Goal: Communication & Community: Answer question/provide support

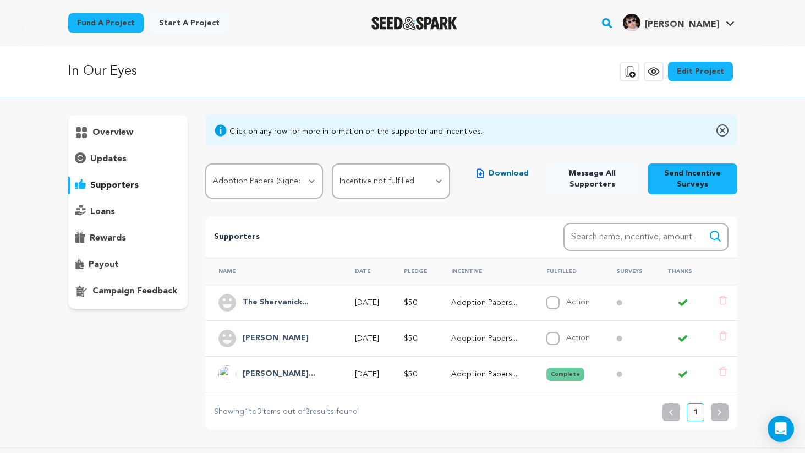
select select "107984"
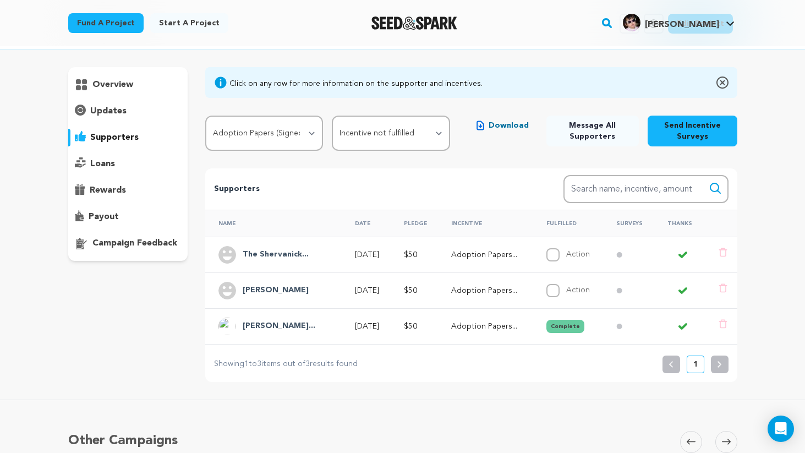
click at [303, 247] on div "The Shervanick..." at bounding box center [275, 255] width 79 height 18
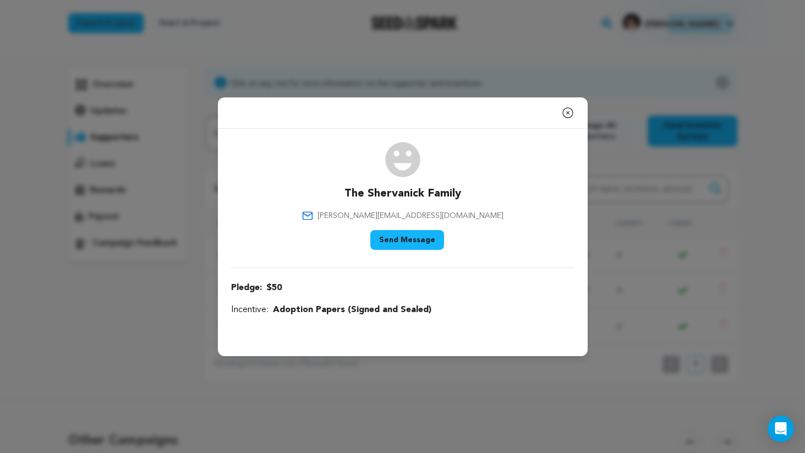
click at [415, 242] on button "Send Message" at bounding box center [407, 240] width 74 height 20
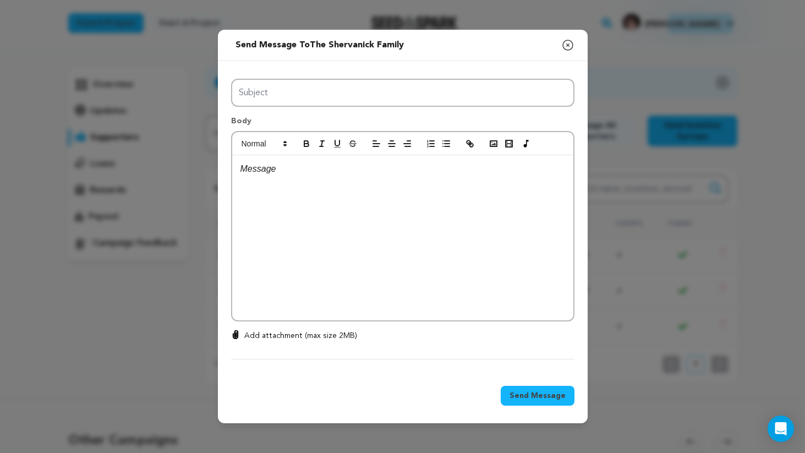
click at [318, 179] on div at bounding box center [402, 237] width 341 height 165
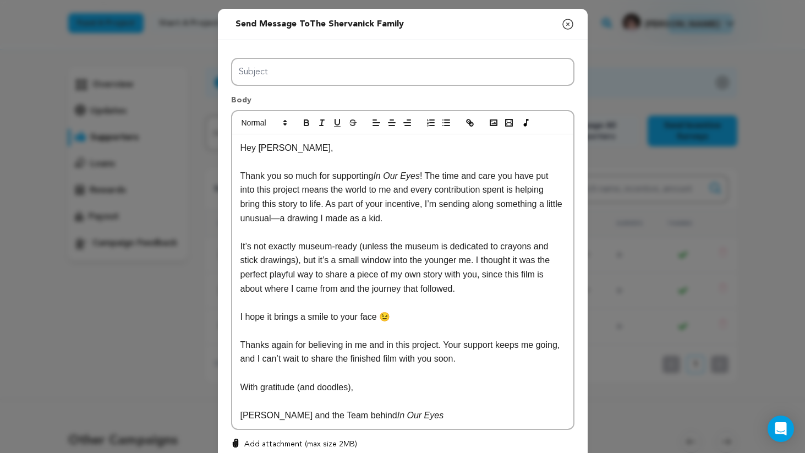
scroll to position [0, 0]
click at [288, 148] on p "Hey Katty Poo," at bounding box center [403, 148] width 325 height 14
drag, startPoint x: 288, startPoint y: 148, endPoint x: 268, endPoint y: 148, distance: 20.9
click at [268, 148] on p "Hey [PERSON_NAME]," at bounding box center [403, 148] width 325 height 14
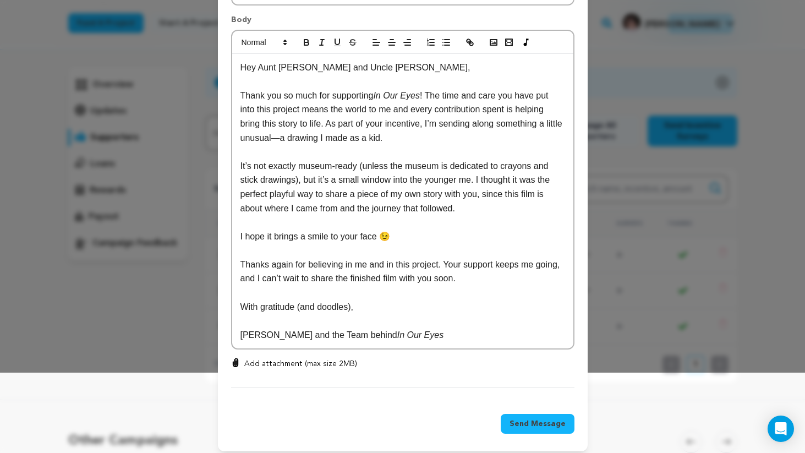
scroll to position [88, 0]
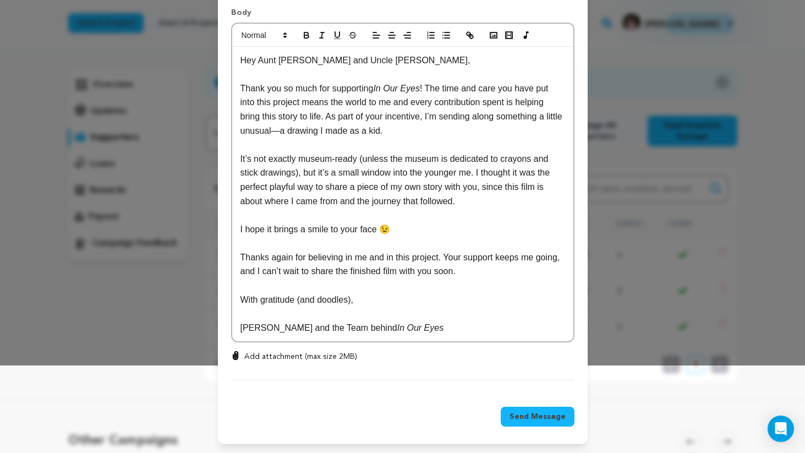
click at [373, 173] on p "It’s not exactly museum-ready (unless the museum is dedicated to crayons and st…" at bounding box center [403, 180] width 325 height 56
click at [407, 232] on p "I hope it brings a smile to your face 😉" at bounding box center [403, 229] width 325 height 14
click at [406, 200] on p "It’s not exactly museum-ready (unless the museum is dedicated to crayons and st…" at bounding box center [403, 180] width 325 height 56
click at [448, 201] on p "It’s not exactly museum-ready (unless the museum is dedicated to crayons and st…" at bounding box center [403, 180] width 325 height 56
drag, startPoint x: 448, startPoint y: 201, endPoint x: 424, endPoint y: 201, distance: 24.2
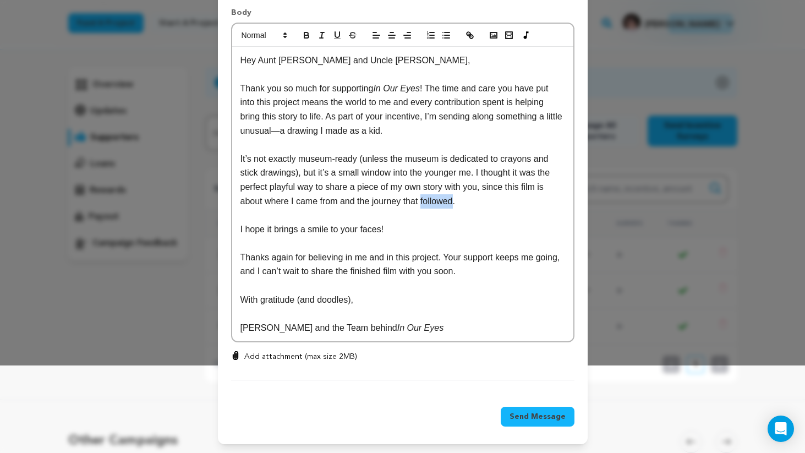
click at [424, 201] on p "It’s not exactly museum-ready (unless the museum is dedicated to crayons and st…" at bounding box center [403, 180] width 325 height 56
click at [359, 269] on p "Thanks again for believing in me and in this project. Your support keeps me goi…" at bounding box center [403, 264] width 325 height 28
drag, startPoint x: 359, startPoint y: 269, endPoint x: 460, endPoint y: 270, distance: 100.7
click at [461, 270] on p "Thanks again for believing in me and in this project. Your support keeps me goi…" at bounding box center [403, 264] width 325 height 28
click at [460, 270] on p "Thanks again for believing in me and in this project. Your support keeps me goi…" at bounding box center [403, 264] width 325 height 28
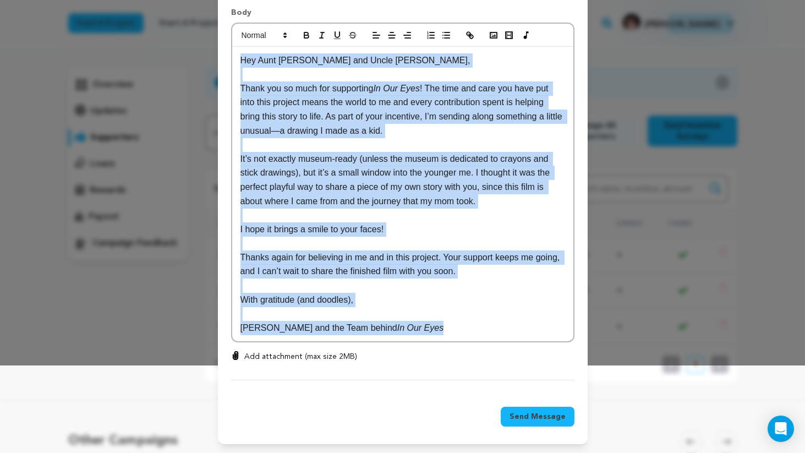
copy div "Hey Aunt Paula and Uncle Steve, Thank you so much for supporting In Our Eyes ! …"
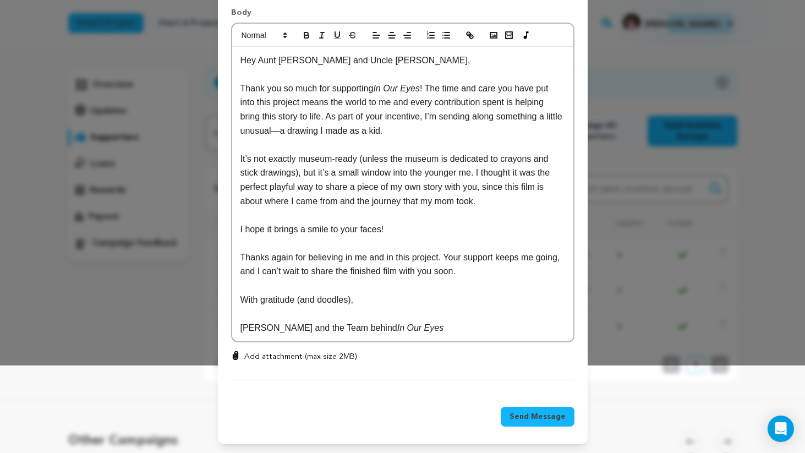
click at [375, 295] on p "With gratitude (and doodles)," at bounding box center [403, 300] width 325 height 14
click at [297, 350] on div "All Incentives Unconditional Love Adoption Papers (Signed and Sealed) BTS Docum…" at bounding box center [402, 175] width 343 height 410
click at [301, 354] on p "Add attachment (max size 2MB)" at bounding box center [300, 356] width 113 height 11
click at [236, 351] on input "Add attachment (max size 2MB)" at bounding box center [236, 351] width 1 height 1
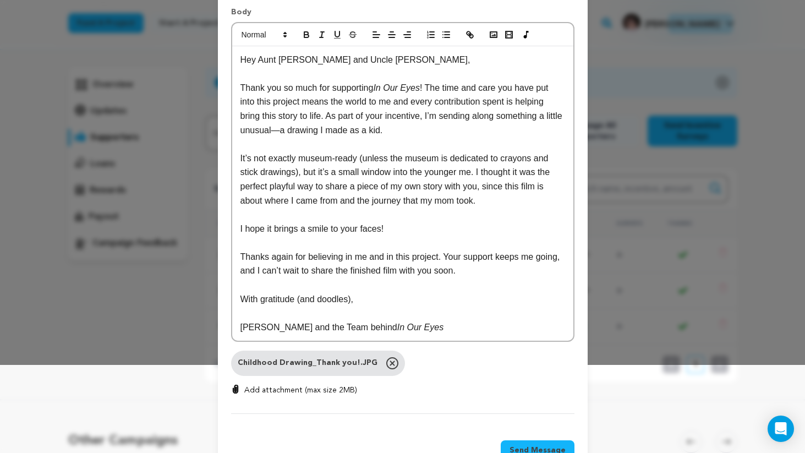
click at [281, 391] on p "Add attachment (max size 2MB)" at bounding box center [300, 390] width 113 height 11
click at [236, 385] on input "Add attachment (max size 2MB)" at bounding box center [236, 384] width 1 height 1
type input "C:\fakepath\Childhood Thanks!-min.JPG"
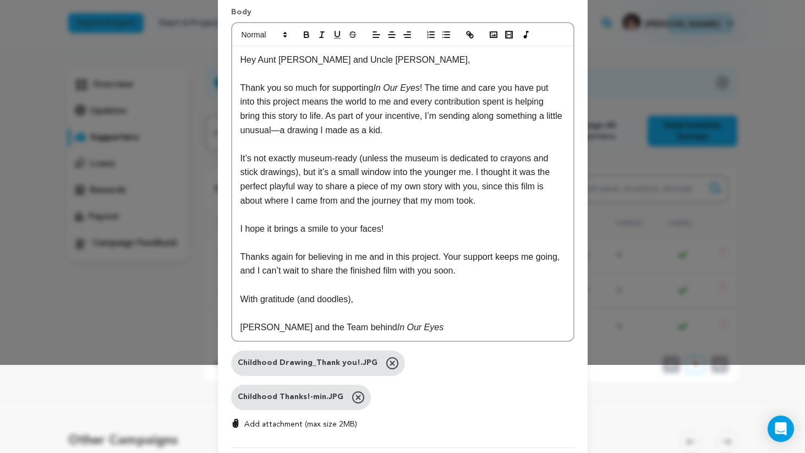
click at [361, 74] on p at bounding box center [403, 74] width 325 height 14
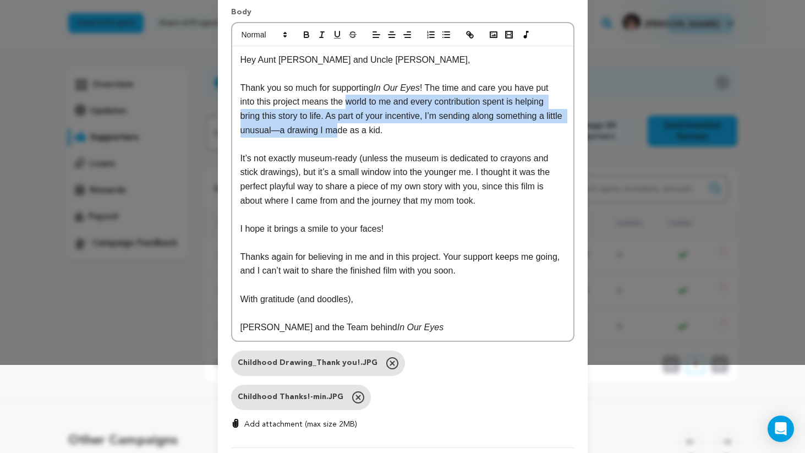
drag, startPoint x: 351, startPoint y: 106, endPoint x: 355, endPoint y: 134, distance: 27.8
click at [356, 134] on p "Thank you so much for supporting In Our Eyes ! The time and care you have put i…" at bounding box center [403, 109] width 325 height 56
click at [355, 134] on p "Thank you so much for supporting In Our Eyes ! The time and care you have put i…" at bounding box center [403, 109] width 325 height 56
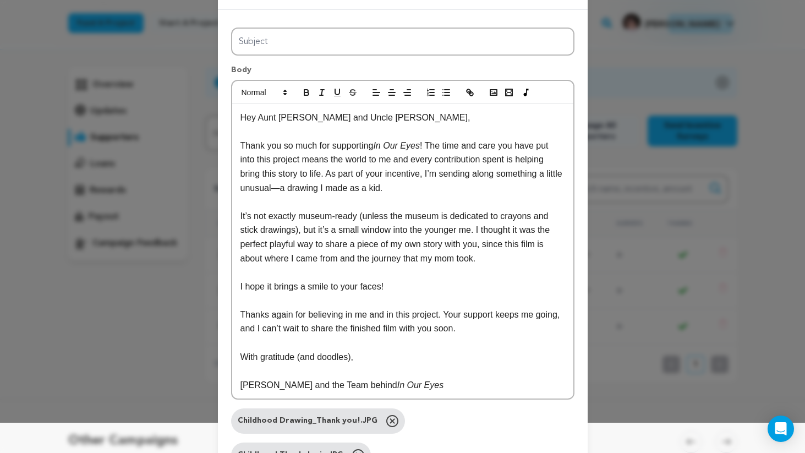
scroll to position [0, 0]
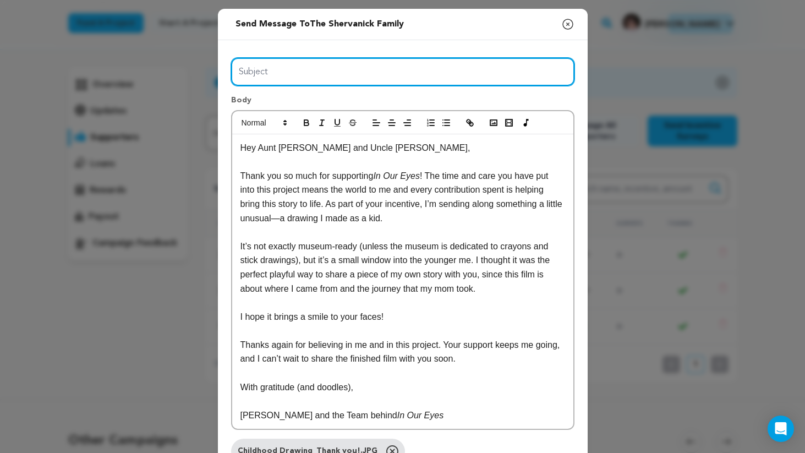
click at [392, 81] on input "Subject" at bounding box center [402, 72] width 343 height 28
type input "A Little Piece of My Childhood (and a Big Thank You!)"
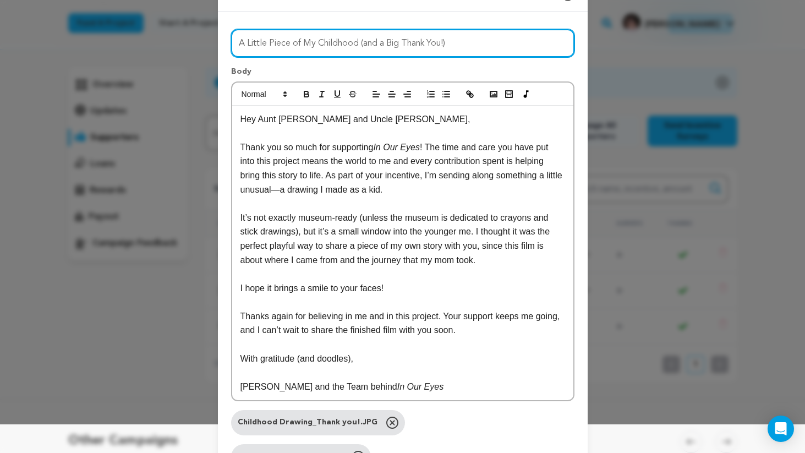
scroll to position [156, 0]
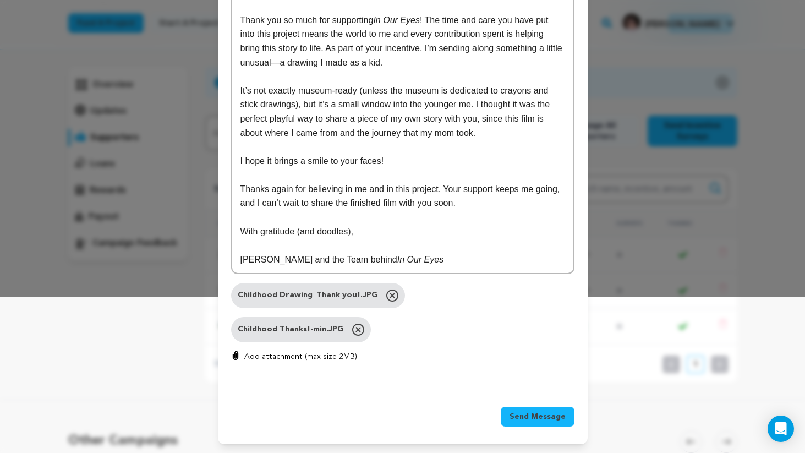
click at [397, 203] on p "Thanks again for believing in me and in this project. Your support keeps me goi…" at bounding box center [403, 196] width 325 height 28
drag, startPoint x: 397, startPoint y: 203, endPoint x: 417, endPoint y: 203, distance: 19.8
click at [417, 203] on p "Thanks again for believing in me and in this project. Your support keeps me goi…" at bounding box center [403, 196] width 325 height 28
click at [418, 203] on p "Thanks again for believing in me and in this project. Your support keeps me goi…" at bounding box center [403, 196] width 325 height 28
click at [423, 204] on p "Thanks again for believing in me and in this project. Your support keeps me goi…" at bounding box center [403, 196] width 325 height 28
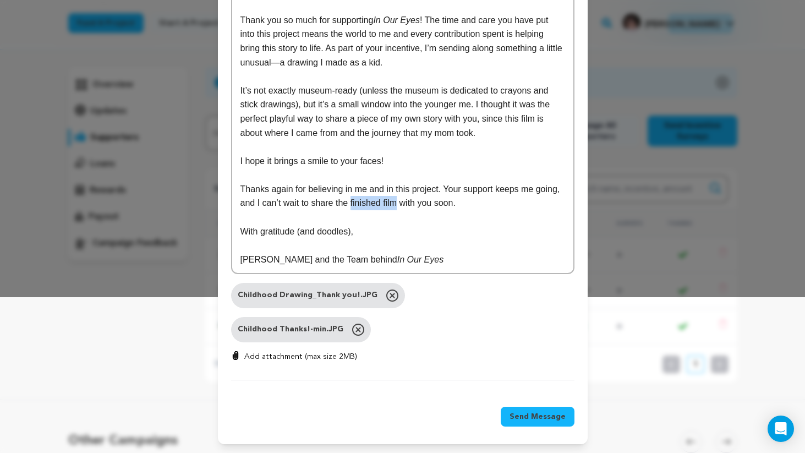
drag, startPoint x: 423, startPoint y: 204, endPoint x: 405, endPoint y: 204, distance: 17.6
click at [405, 204] on p "Thanks again for believing in me and in this project. Your support keeps me goi…" at bounding box center [403, 196] width 325 height 28
click at [536, 416] on span "Send Message" at bounding box center [538, 416] width 56 height 11
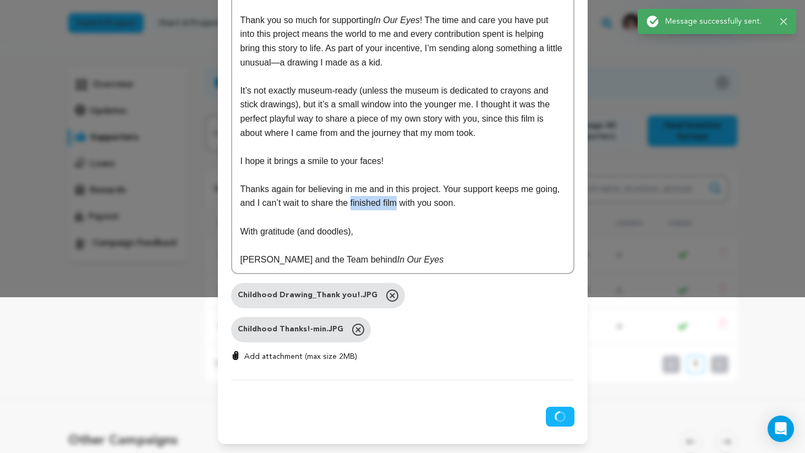
scroll to position [0, 0]
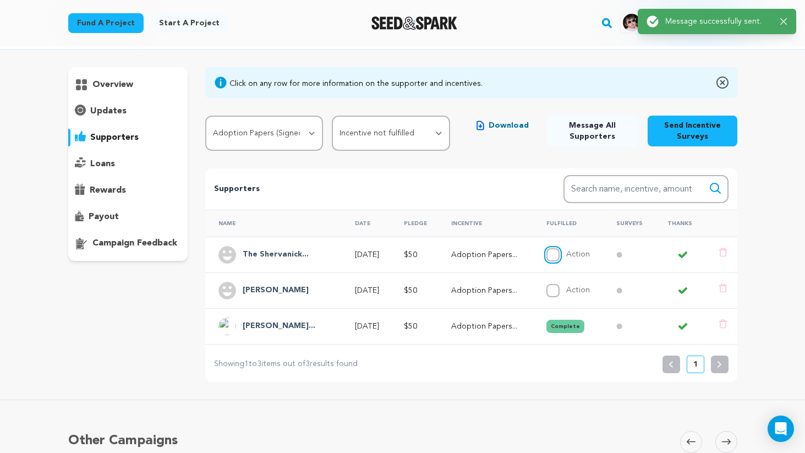
click at [557, 253] on input "Action" at bounding box center [553, 254] width 13 height 13
checkbox input "true"
click at [357, 291] on p "[DATE]" at bounding box center [369, 290] width 29 height 11
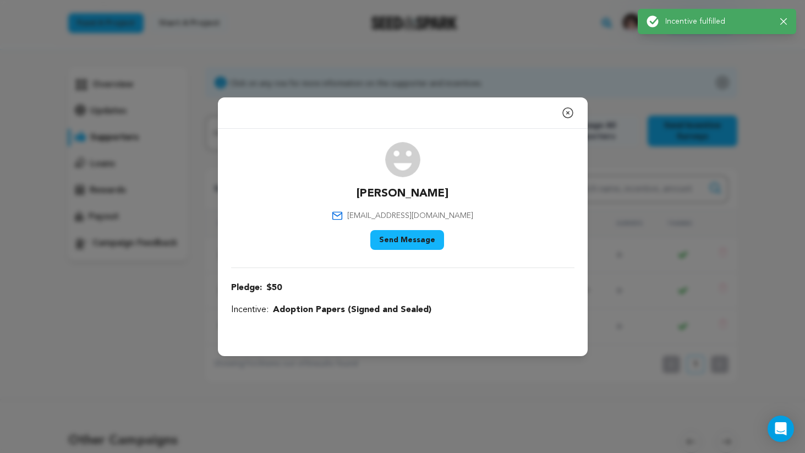
click at [410, 243] on button "Send Message" at bounding box center [407, 240] width 74 height 20
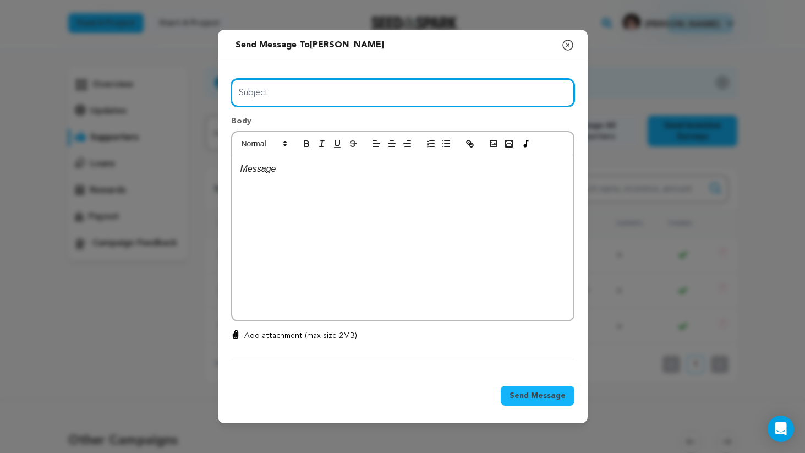
click at [331, 100] on input "Subject" at bounding box center [402, 93] width 343 height 28
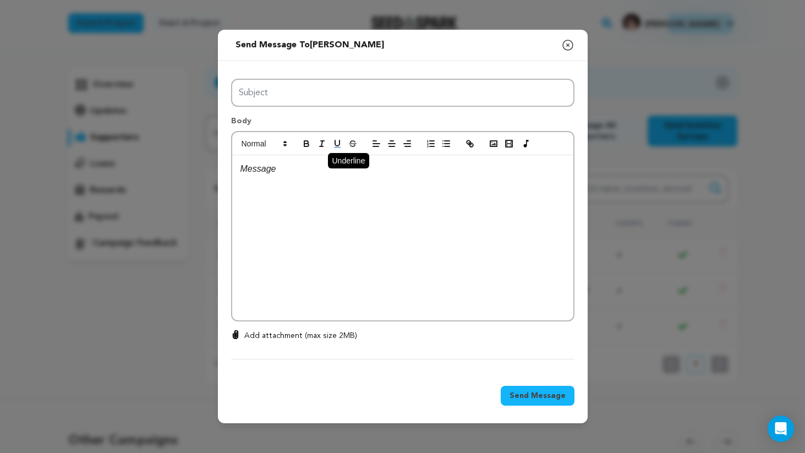
click at [331, 140] on button "button" at bounding box center [337, 143] width 15 height 13
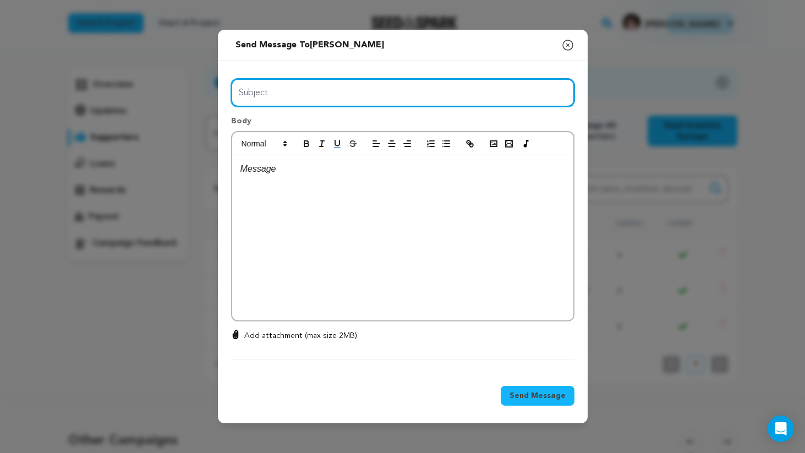
click at [334, 98] on input "Subject" at bounding box center [402, 93] width 343 height 28
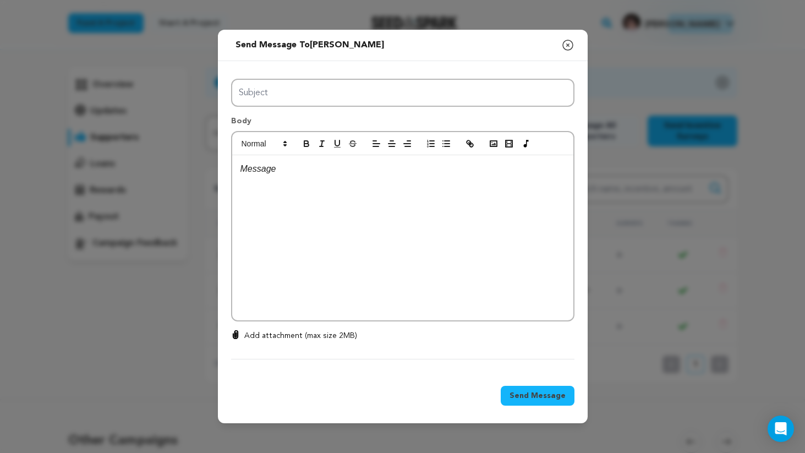
click at [334, 235] on div "﻿" at bounding box center [402, 237] width 341 height 165
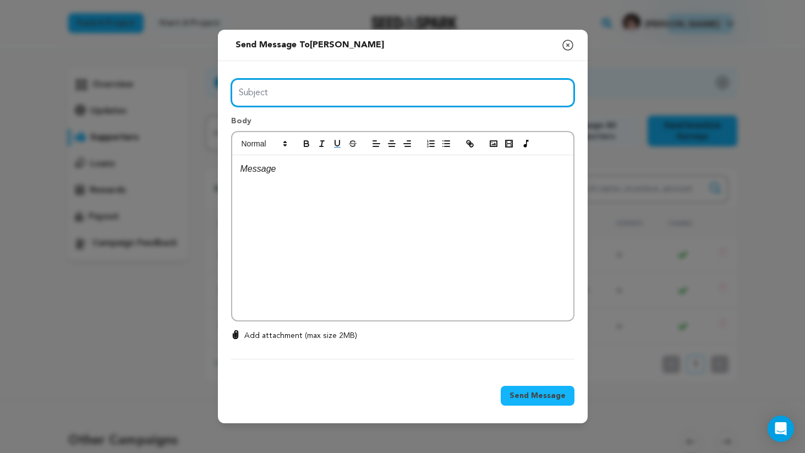
click at [304, 102] on input "Subject" at bounding box center [402, 93] width 343 height 28
click at [397, 92] on input "A Little Piece of My Childhood (and a Big Thank You!)" at bounding box center [402, 93] width 343 height 28
click at [429, 91] on input "A Little Piece of My Childhood (and a Thank You!)" at bounding box center [402, 93] width 343 height 28
type input "A Little Piece of My Childhood (and a Thank You)"
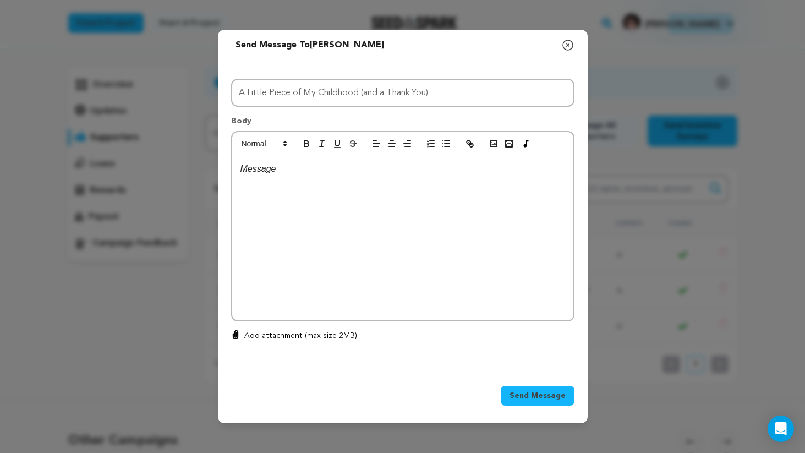
click at [427, 247] on div "﻿" at bounding box center [402, 237] width 341 height 165
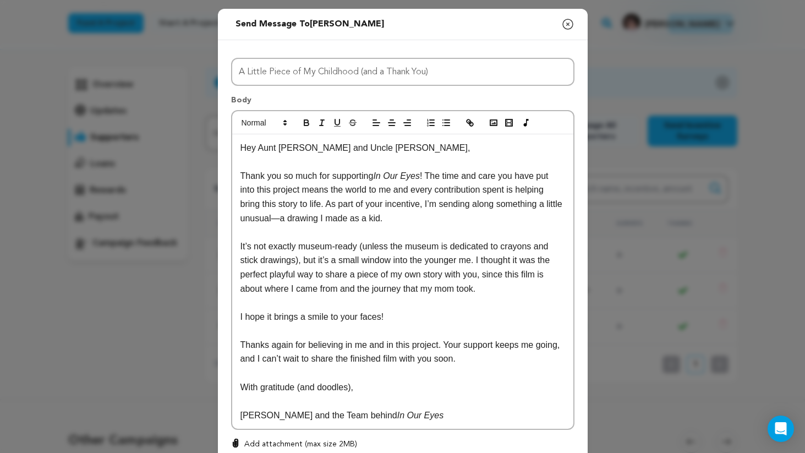
click at [346, 147] on p "Hey Aunt Paula and Uncle Steve," at bounding box center [403, 148] width 325 height 14
drag, startPoint x: 346, startPoint y: 147, endPoint x: 271, endPoint y: 146, distance: 74.3
click at [271, 146] on p "Hey Aunt Paula and Uncle Steve," at bounding box center [403, 148] width 325 height 14
click at [427, 176] on p "Thank you so much for supporting In Our Eyes ! The time and care you have put i…" at bounding box center [403, 197] width 325 height 56
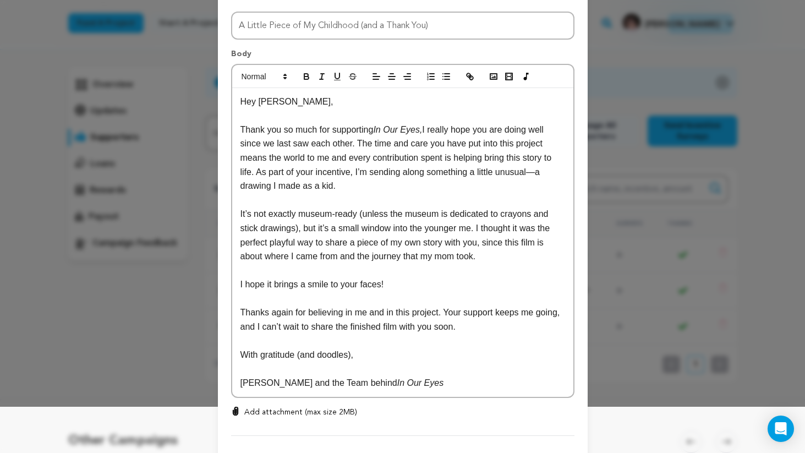
scroll to position [58, 0]
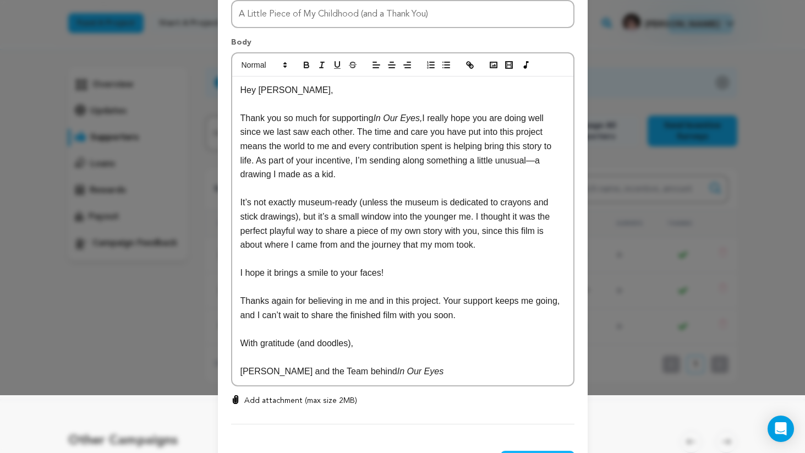
click at [364, 131] on p "Thank you so much for supporting In Our Eyes, I really hope you are doing well …" at bounding box center [403, 146] width 325 height 70
drag, startPoint x: 364, startPoint y: 131, endPoint x: 381, endPoint y: 129, distance: 16.6
click at [381, 129] on p "Thank you so much for supporting In Our Eyes, I really hope you are doing well …" at bounding box center [403, 146] width 325 height 70
click at [367, 130] on p "Thank you so much for supporting In Our Eyes, I really hope you are doing well …" at bounding box center [403, 146] width 325 height 70
drag, startPoint x: 367, startPoint y: 130, endPoint x: 477, endPoint y: 137, distance: 110.8
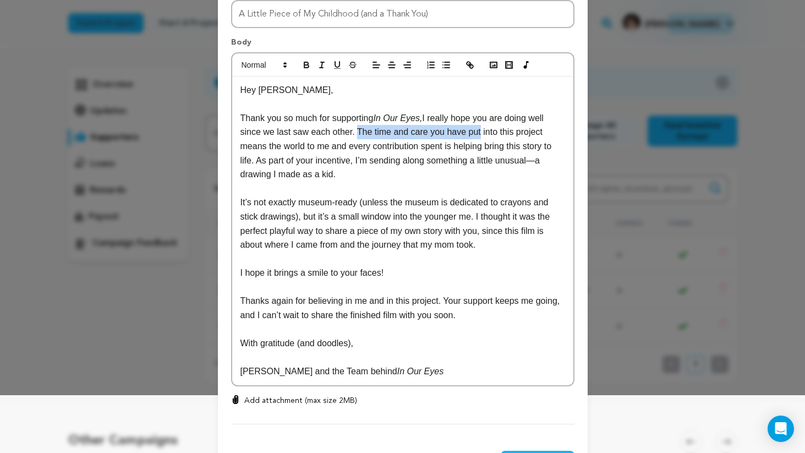
click at [477, 137] on p "Thank you so much for supporting In Our Eyes, I really hope you are doing well …" at bounding box center [403, 146] width 325 height 70
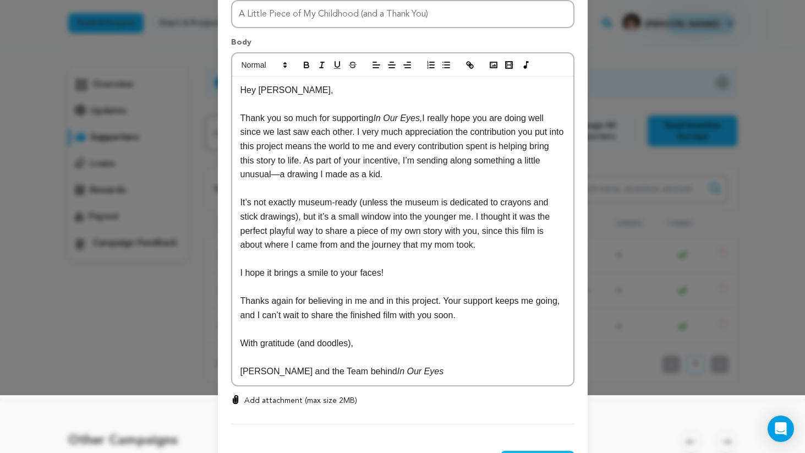
click at [325, 147] on p "Thank you so much for supporting In Our Eyes, I really hope you are doing well …" at bounding box center [403, 146] width 325 height 70
click at [317, 149] on p "Thank you so much for supporting In Our Eyes, I really hope you are doing well …" at bounding box center [403, 146] width 325 height 70
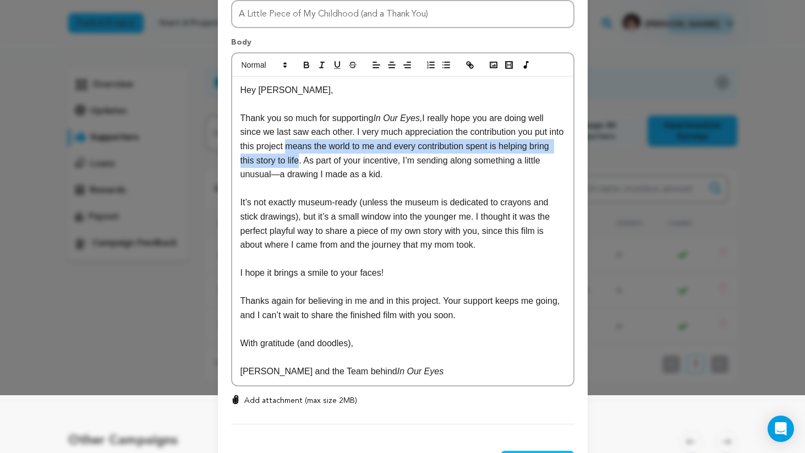
drag, startPoint x: 317, startPoint y: 149, endPoint x: 317, endPoint y: 161, distance: 11.6
click at [317, 161] on p "Thank you so much for supporting In Our Eyes, I really hope you are doing well …" at bounding box center [403, 146] width 325 height 70
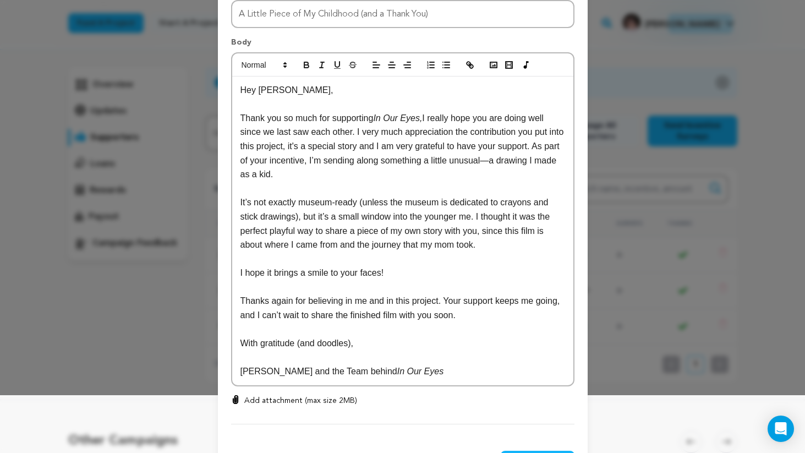
click at [294, 156] on p "Thank you so much for supporting In Our Eyes, I really hope you are doing well …" at bounding box center [403, 146] width 325 height 70
click at [529, 160] on p "Thank you so much for supporting In Our Eyes, I really hope you are doing well …" at bounding box center [403, 146] width 325 height 70
click at [280, 203] on p "It’s not exactly museum-ready (unless the museum is dedicated to crayons and st…" at bounding box center [403, 223] width 325 height 56
click at [312, 203] on p "It’s not exactly museum-ready (unless the museum is dedicated to crayons and st…" at bounding box center [403, 223] width 325 height 56
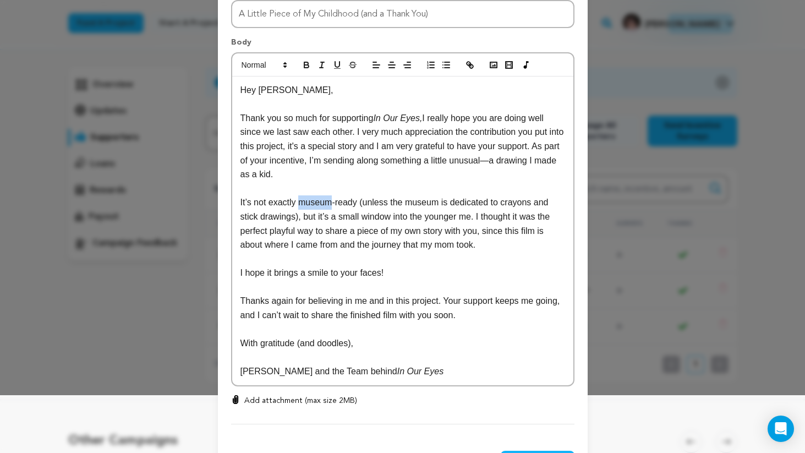
click at [307, 203] on p "It’s not exactly museum-ready (unless the museum is dedicated to crayons and st…" at bounding box center [403, 223] width 325 height 56
drag, startPoint x: 307, startPoint y: 203, endPoint x: 352, endPoint y: 203, distance: 45.1
click at [352, 203] on p "It’s not exactly museum-ready (unless the museum is dedicated to crayons and st…" at bounding box center [403, 223] width 325 height 56
click at [429, 204] on p "It’s not exactly BFA/FMA art worthy (unless the museum is dedicated to crayons …" at bounding box center [403, 223] width 325 height 56
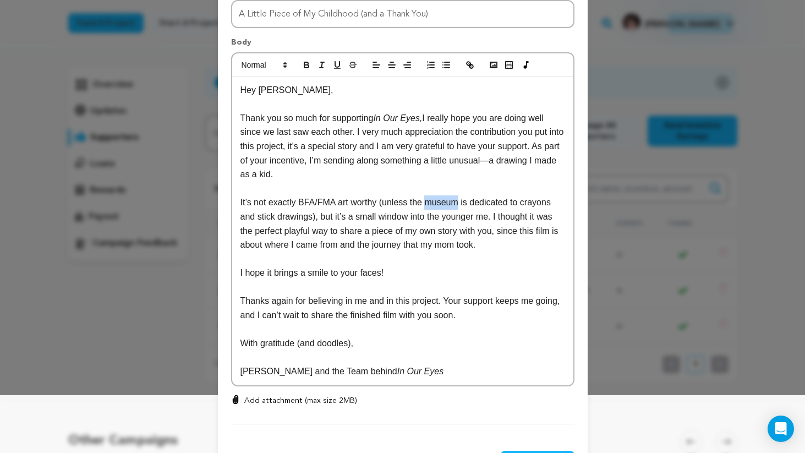
click at [403, 205] on p "It’s not exactly BFA/FMA art worthy (unless the museum is dedicated to crayons …" at bounding box center [403, 223] width 325 height 56
drag, startPoint x: 403, startPoint y: 205, endPoint x: 517, endPoint y: 209, distance: 114.6
click at [517, 209] on p "It’s not exactly BFA/FMA art worthy (unless the museum is dedicated to crayons …" at bounding box center [403, 223] width 325 height 56
click at [542, 206] on p "It’s not exactly BFA/FMA art worthy (its just crayons and stick drawings), but …" at bounding box center [403, 223] width 325 height 56
click at [298, 223] on p "It’s not exactly BFA/FMA art worthy (its just crayons and stick drawings), but …" at bounding box center [403, 223] width 325 height 56
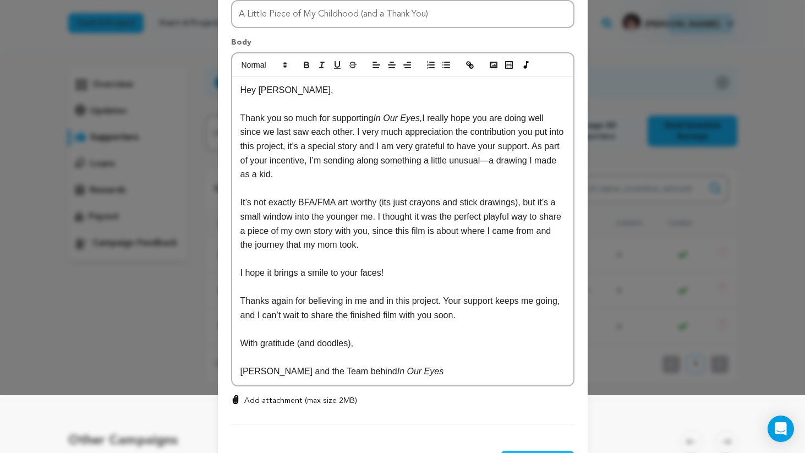
click at [390, 236] on p "It’s not exactly BFA/FMA art worthy (its just crayons and stick drawings), but …" at bounding box center [403, 223] width 325 height 56
drag, startPoint x: 390, startPoint y: 236, endPoint x: 437, endPoint y: 227, distance: 47.6
click at [437, 227] on p "It’s not exactly BFA/FMA art worthy (its just crayons and stick drawings), but …" at bounding box center [403, 223] width 325 height 56
click at [459, 219] on p "It’s not exactly BFA/FMA art worthy (its just crayons and stick drawings), but …" at bounding box center [403, 223] width 325 height 56
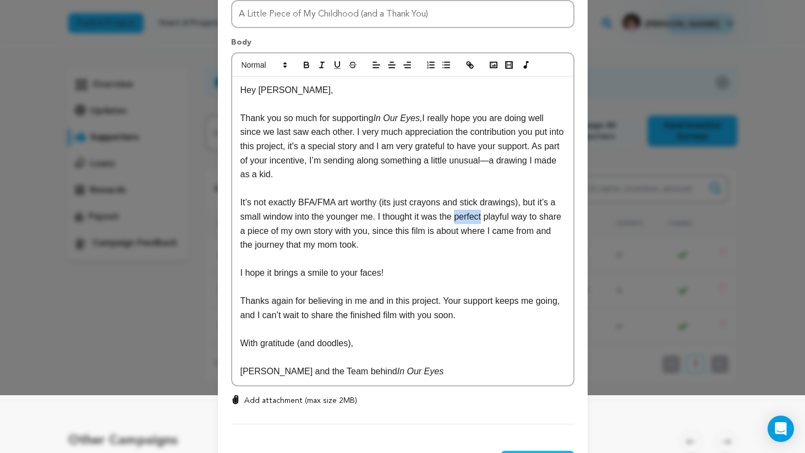
click at [459, 219] on p "It’s not exactly BFA/FMA art worthy (its just crayons and stick drawings), but …" at bounding box center [403, 223] width 325 height 56
click at [501, 219] on p "It’s not exactly BFA/FMA art worthy (its just crayons and stick drawings), but …" at bounding box center [403, 223] width 325 height 56
click at [356, 230] on p "It’s not exactly BFA/FMA art worthy (its just crayons and stick drawings), but …" at bounding box center [403, 223] width 325 height 56
drag, startPoint x: 356, startPoint y: 230, endPoint x: 275, endPoint y: 232, distance: 81.0
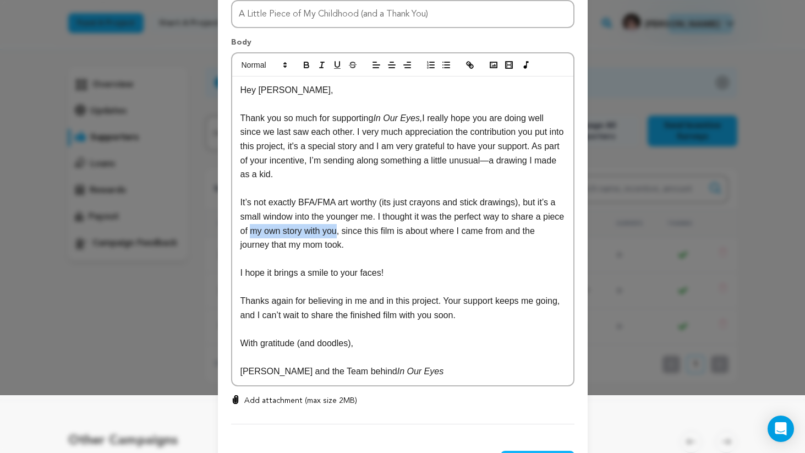
click at [276, 232] on p "It’s not exactly BFA/FMA art worthy (its just crayons and stick drawings), but …" at bounding box center [403, 223] width 325 height 56
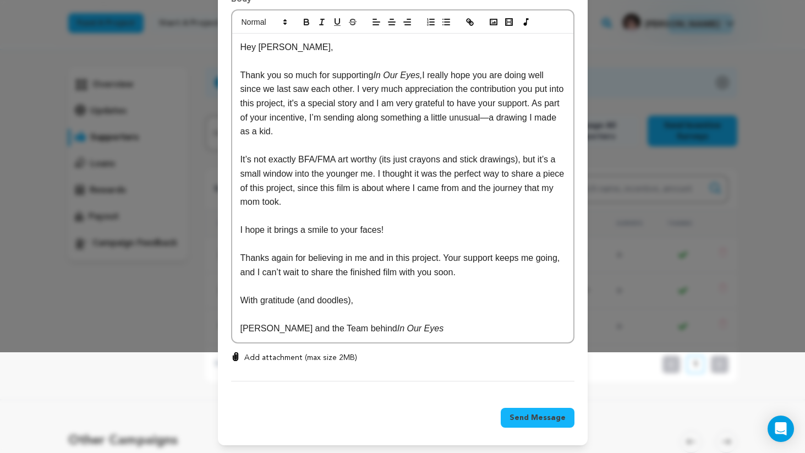
scroll to position [102, 0]
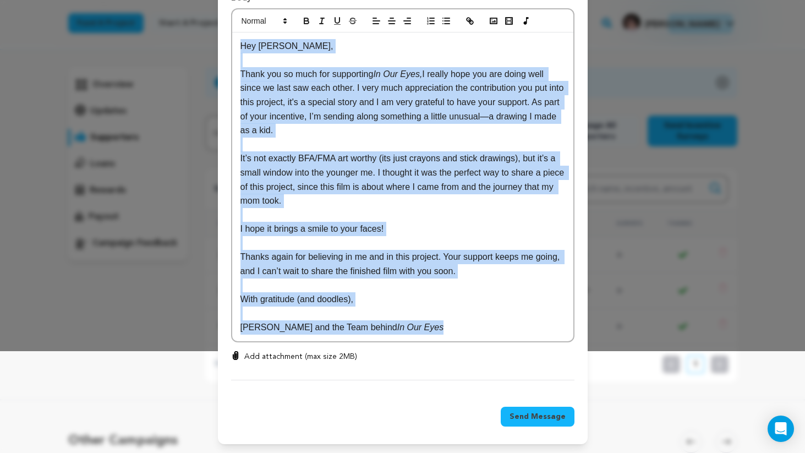
copy div "Hey Josh, Thank you so much for supporting In Our Eyes, I really hope you are d…"
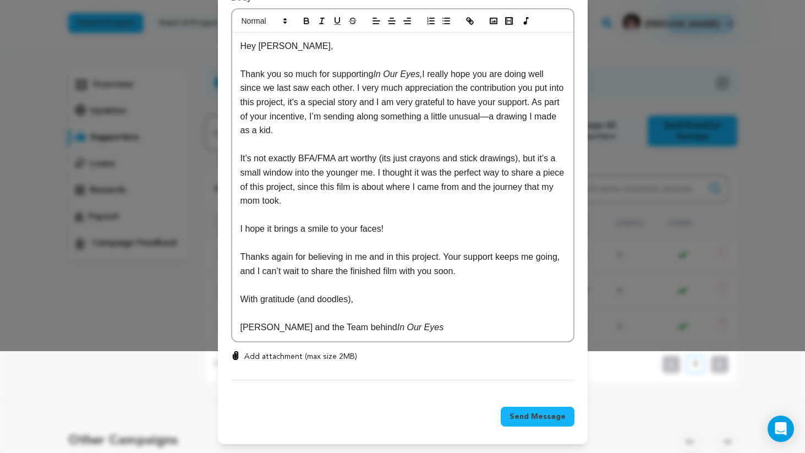
click at [403, 227] on p "I hope it brings a smile to your faces!" at bounding box center [403, 229] width 325 height 14
drag, startPoint x: 397, startPoint y: 231, endPoint x: 207, endPoint y: 231, distance: 190.5
click at [207, 231] on div "Send message to Josh Wilson Say thanks to Josh Wilson Compose New Message Close…" at bounding box center [402, 175] width 805 height 555
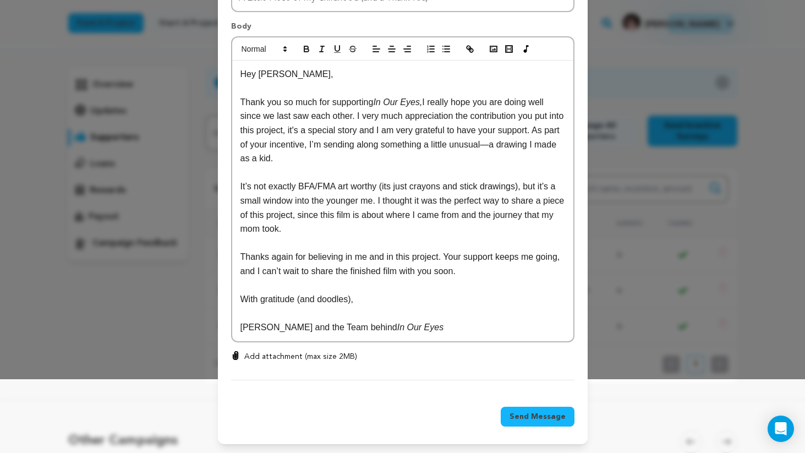
scroll to position [74, 0]
click at [421, 220] on p "It’s not exactly BFA/FMA art worthy (its just crayons and stick drawings), but …" at bounding box center [403, 207] width 325 height 56
click at [450, 227] on p "It’s not exactly BFA/FMA art worthy (its just crayons and stick drawings), but …" at bounding box center [403, 207] width 325 height 56
click at [450, 226] on p "It’s not exactly BFA/FMA art worthy (its just crayons and stick drawings), but …" at bounding box center [403, 207] width 325 height 56
click at [461, 208] on p "It’s not exactly BFA/FMA art worthy (its just crayons and stick drawings), but …" at bounding box center [403, 207] width 325 height 56
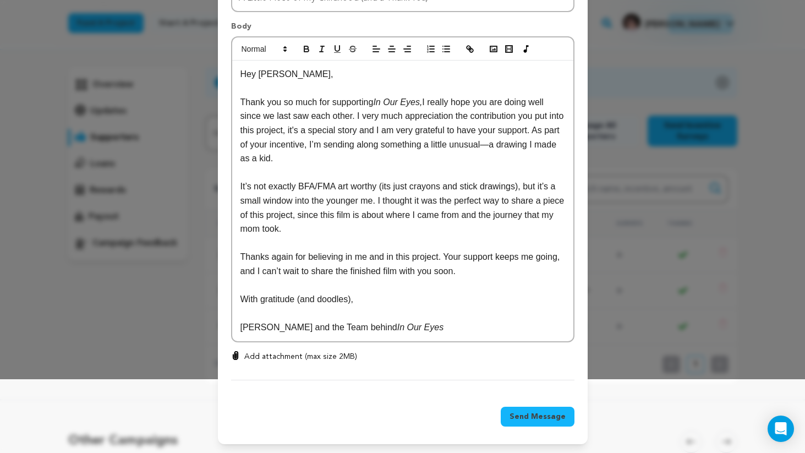
click at [383, 202] on p "It’s not exactly BFA/FMA art worthy (its just crayons and stick drawings), but …" at bounding box center [403, 207] width 325 height 56
click at [383, 219] on p "It’s not exactly BFA/FMA art worthy (its just crayons and stick drawings), but …" at bounding box center [403, 207] width 325 height 56
click at [381, 223] on p "It’s not exactly BFA/FMA art worthy (its just crayons and stick drawings), but …" at bounding box center [403, 207] width 325 height 56
click at [334, 280] on p at bounding box center [403, 285] width 325 height 14
click at [389, 262] on p "Thanks again for believing in me and in this project. Your support keeps me goi…" at bounding box center [403, 264] width 325 height 28
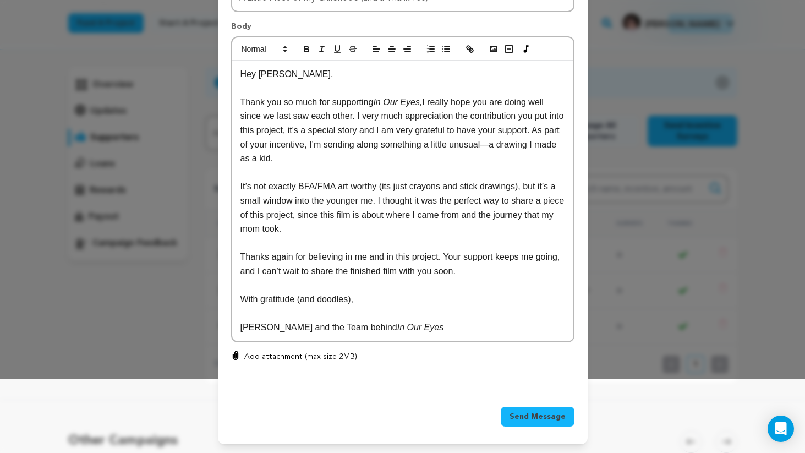
click at [457, 263] on p "Thanks again for believing in me and in this project. Your support keeps me goi…" at bounding box center [403, 264] width 325 height 28
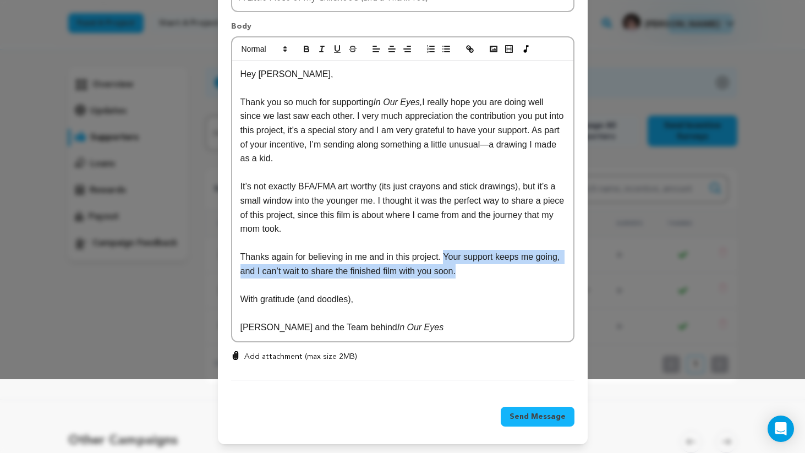
drag, startPoint x: 457, startPoint y: 263, endPoint x: 484, endPoint y: 270, distance: 28.6
click at [484, 270] on p "Thanks again for believing in me and in this project. Your support keeps me goi…" at bounding box center [403, 264] width 325 height 28
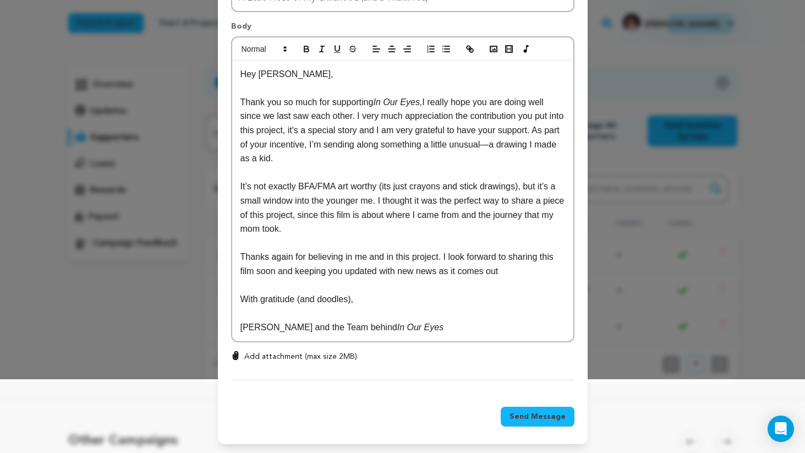
click at [428, 278] on p at bounding box center [403, 285] width 325 height 14
click at [373, 271] on p "Thanks again for believing in me and in this project. I look forward to sharing…" at bounding box center [403, 264] width 325 height 28
click at [419, 271] on p "Thanks again for believing in me and in this project. I look forward to sharing…" at bounding box center [403, 264] width 325 height 28
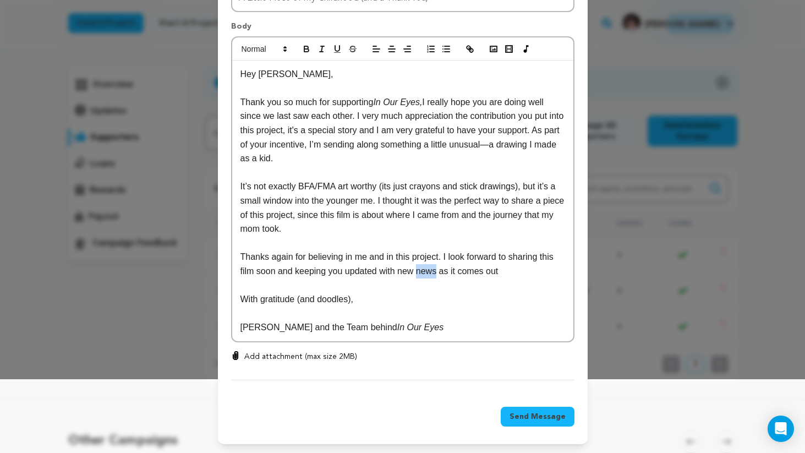
click at [419, 271] on p "Thanks again for believing in me and in this project. I look forward to sharing…" at bounding box center [403, 264] width 325 height 28
click at [409, 271] on p "Thanks again for believing in me and in this project. I look forward to sharing…" at bounding box center [403, 264] width 325 height 28
drag, startPoint x: 409, startPoint y: 271, endPoint x: 393, endPoint y: 271, distance: 16.0
click at [404, 271] on p "Thanks again for believing in me and in this project. I look forward to sharing…" at bounding box center [403, 264] width 325 height 28
click at [393, 271] on p "Thanks again for believing in me and in this project. I look forward to sharing…" at bounding box center [403, 264] width 325 height 28
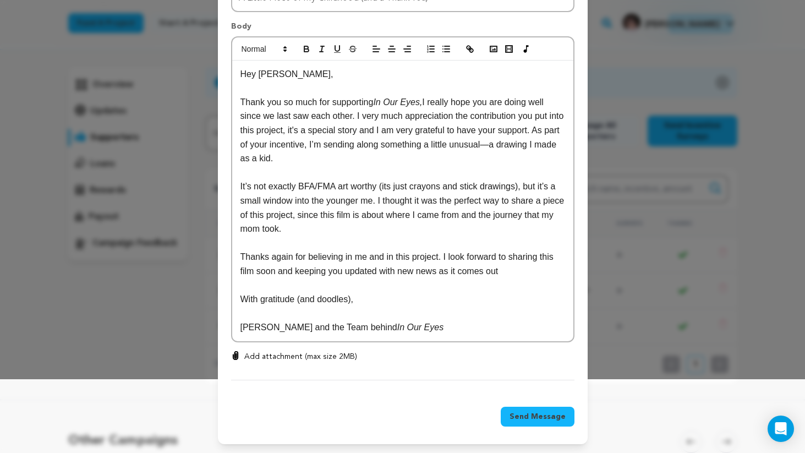
click at [406, 271] on p "Thanks again for believing in me and in this project. I look forward to sharing…" at bounding box center [403, 264] width 325 height 28
click at [389, 270] on p "Thanks again for believing in me and in this project. I look forward to sharing…" at bounding box center [403, 264] width 325 height 28
drag, startPoint x: 389, startPoint y: 270, endPoint x: 527, endPoint y: 271, distance: 137.6
click at [527, 271] on p "Thanks again for believing in me and in this project. I look forward to sharing…" at bounding box center [403, 264] width 325 height 28
click at [533, 270] on p "Thanks again for believing in me and in this project. I look forward to sharing…" at bounding box center [403, 264] width 325 height 28
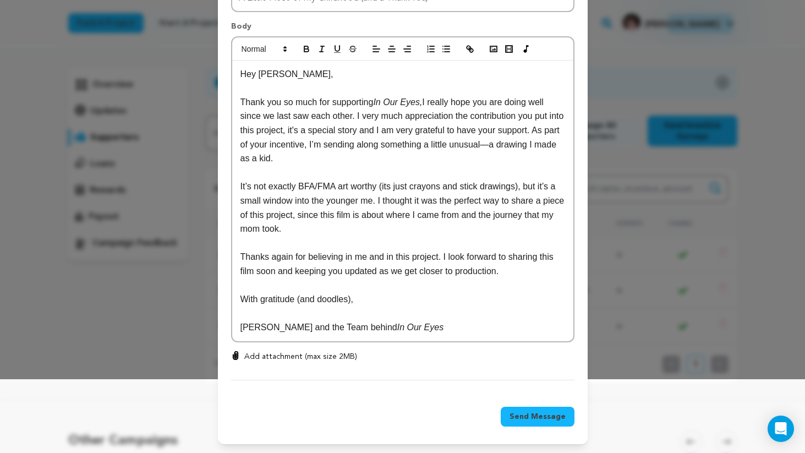
click at [443, 257] on p "Thanks again for believing in me and in this project. I look forward to sharing…" at bounding box center [403, 264] width 325 height 28
click at [445, 119] on p "Thank you so much for supporting In Our Eyes, I really hope you are doing well …" at bounding box center [403, 130] width 325 height 70
click at [381, 179] on p "It’s not exactly BFA/FMA art worthy (its just crayons and stick drawings), but …" at bounding box center [403, 207] width 325 height 56
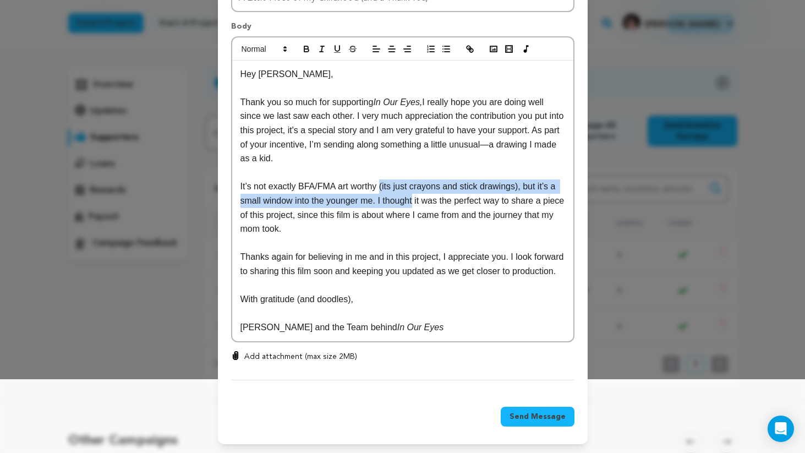
drag, startPoint x: 381, startPoint y: 176, endPoint x: 397, endPoint y: 198, distance: 26.8
click at [397, 196] on p "It’s not exactly BFA/FMA art worthy (its just crayons and stick drawings), but …" at bounding box center [403, 207] width 325 height 56
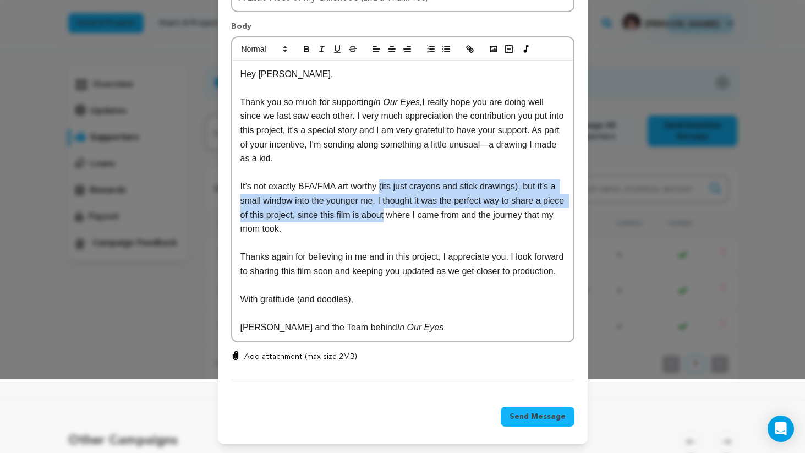
click at [397, 198] on p "It’s not exactly BFA/FMA art worthy (its just crayons and stick drawings), but …" at bounding box center [403, 207] width 325 height 56
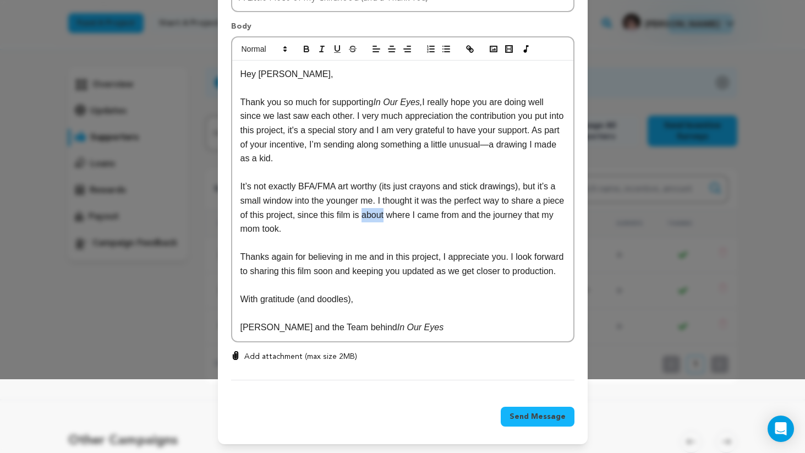
drag, startPoint x: 397, startPoint y: 198, endPoint x: 375, endPoint y: 194, distance: 21.7
click at [375, 195] on p "It’s not exactly BFA/FMA art worthy (its just crayons and stick drawings), but …" at bounding box center [403, 207] width 325 height 56
click at [375, 194] on p "It’s not exactly BFA/FMA art worthy (its just crayons and stick drawings), but …" at bounding box center [403, 207] width 325 height 56
click at [374, 194] on p "It’s not exactly BFA/FMA art worthy (its just crayons and stick drawings), but …" at bounding box center [403, 207] width 325 height 56
click at [370, 194] on p "It’s not exactly BFA/FMA art worthy (its just crayons and stick drawings), but …" at bounding box center [403, 207] width 325 height 56
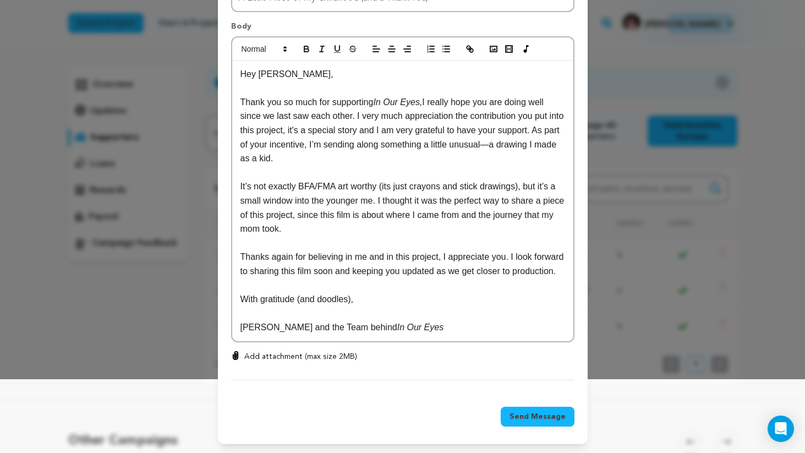
click at [330, 356] on p "Add attachment (max size 2MB)" at bounding box center [300, 356] width 113 height 11
click at [236, 351] on input "Add attachment (max size 2MB)" at bounding box center [236, 351] width 1 height 1
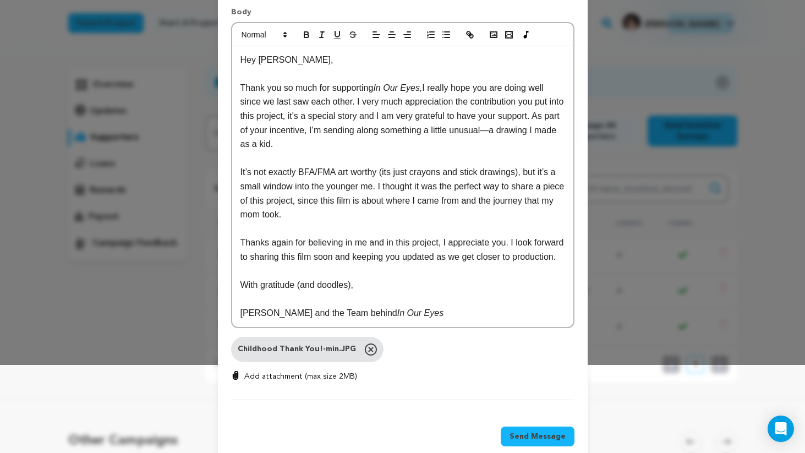
click at [274, 382] on p "Add attachment (max size 2MB)" at bounding box center [300, 376] width 113 height 11
click at [236, 371] on input "Add attachment (max size 2MB)" at bounding box center [236, 370] width 1 height 1
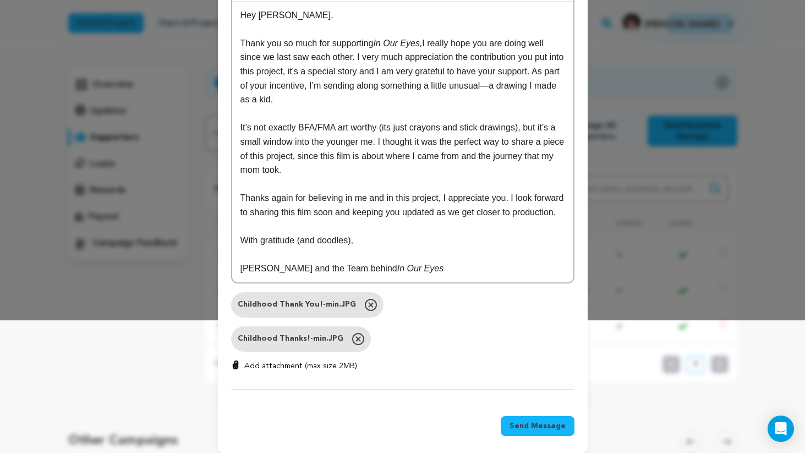
scroll to position [135, 0]
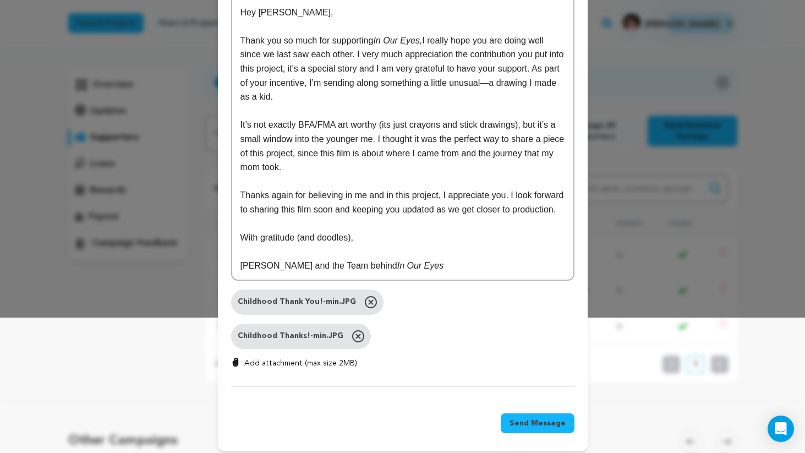
click at [553, 429] on span "Send Message" at bounding box center [538, 423] width 56 height 11
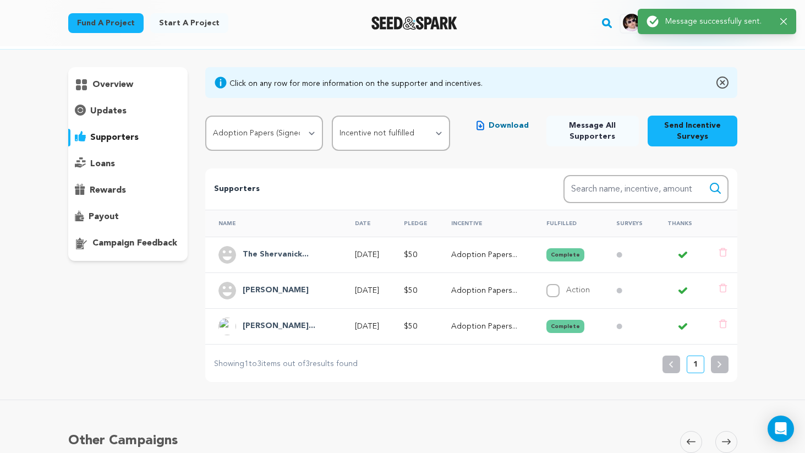
click at [569, 292] on div "Action" at bounding box center [572, 290] width 50 height 13
click at [582, 289] on label "Action" at bounding box center [578, 290] width 24 height 8
click at [560, 289] on input "Action" at bounding box center [553, 290] width 13 height 13
checkbox input "true"
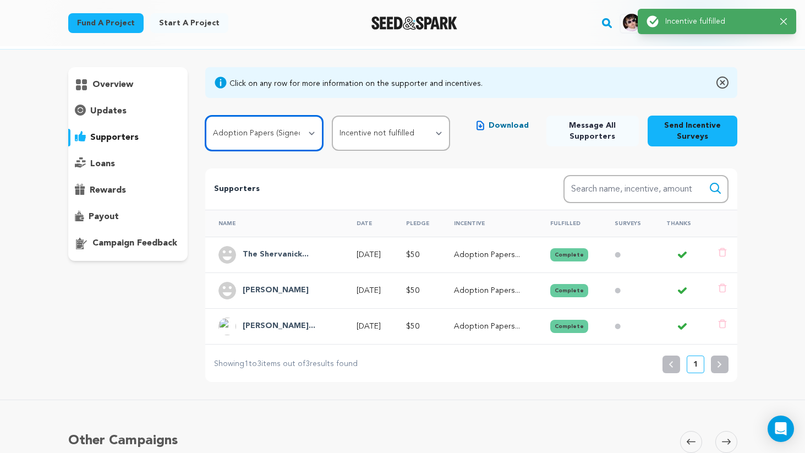
click at [269, 133] on select "All Incentives Unconditional Love Adoption Papers (Signed and Sealed) BTS Docum…" at bounding box center [264, 133] width 118 height 35
click at [205, 116] on select "All Incentives Unconditional Love Adoption Papers (Signed and Sealed) BTS Docum…" at bounding box center [264, 133] width 118 height 35
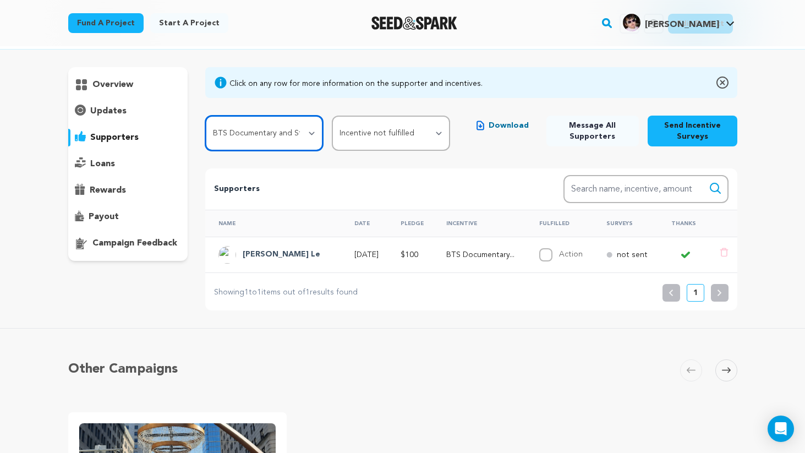
click at [298, 137] on select "All Incentives Unconditional Love Adoption Papers (Signed and Sealed) BTS Docum…" at bounding box center [264, 133] width 118 height 35
select select "107982"
click at [205, 116] on select "All Incentives Unconditional Love Adoption Papers (Signed and Sealed) BTS Docum…" at bounding box center [264, 133] width 118 height 35
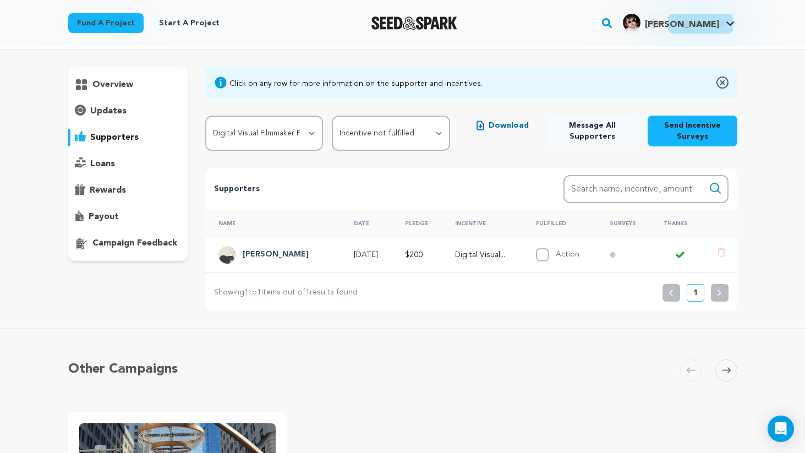
click at [477, 258] on p "Digital Visual..." at bounding box center [486, 254] width 62 height 11
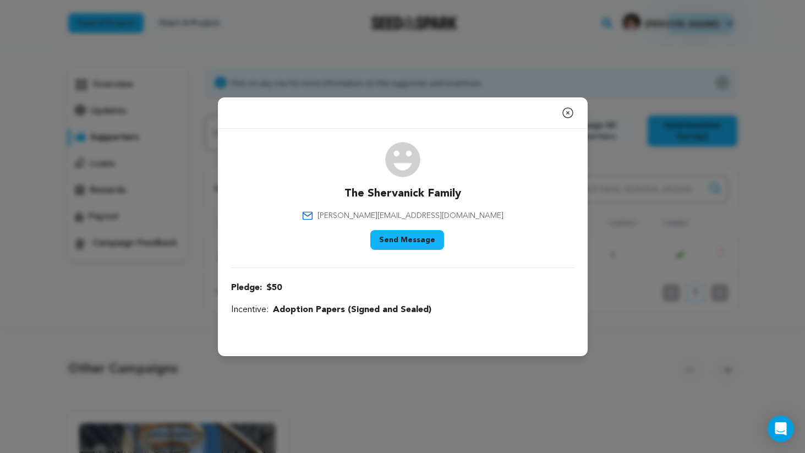
click at [395, 236] on button "Send Message" at bounding box center [407, 240] width 74 height 20
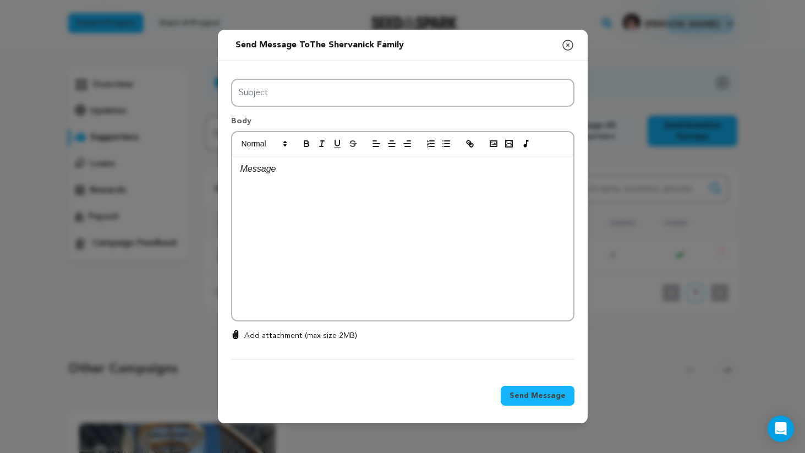
click at [567, 50] on icon "button" at bounding box center [568, 45] width 10 height 10
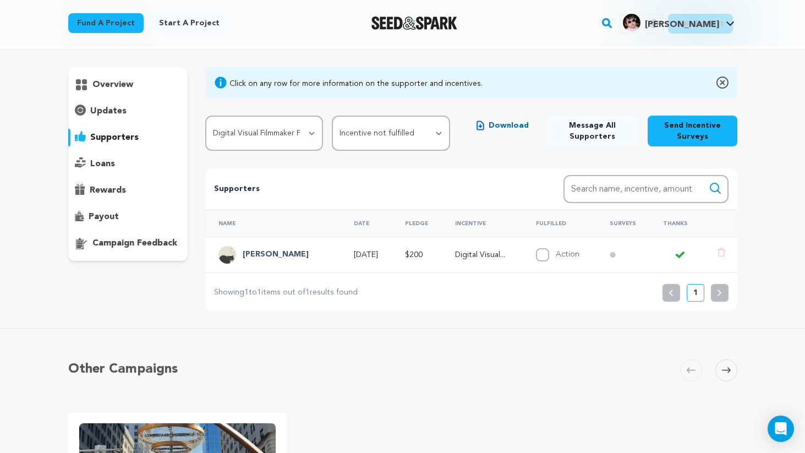
click at [271, 252] on h4 "Trent Yoder" at bounding box center [276, 254] width 66 height 13
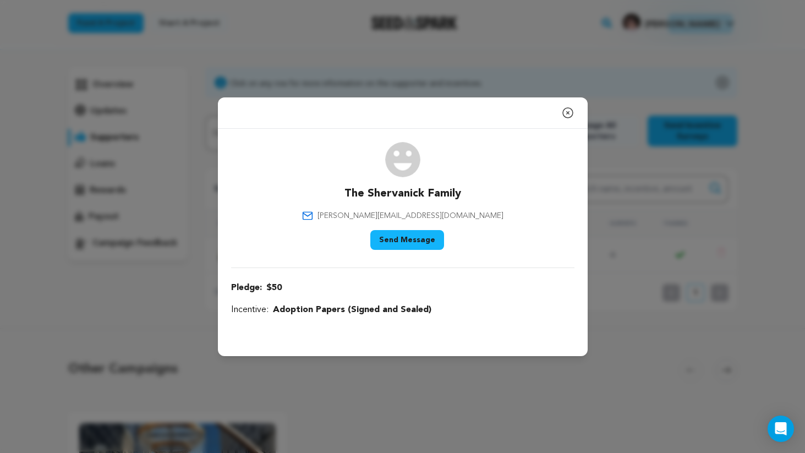
click at [545, 123] on div "Close modal" at bounding box center [403, 112] width 370 height 31
click at [573, 117] on icon "button" at bounding box center [567, 112] width 13 height 13
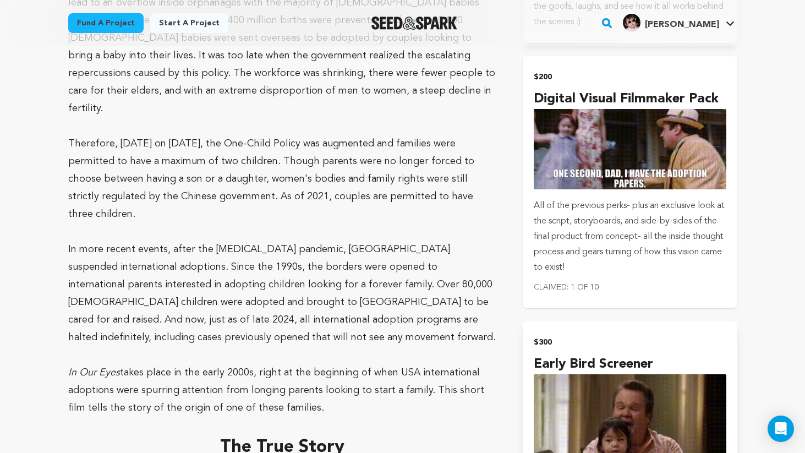
scroll to position [1358, 0]
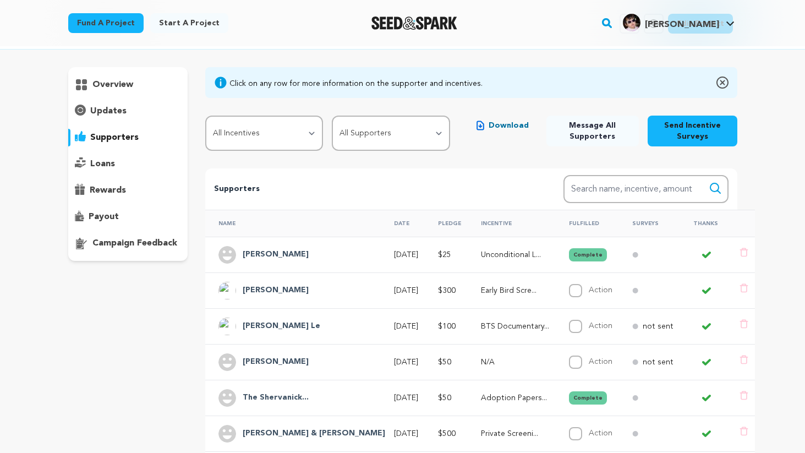
scroll to position [48, 0]
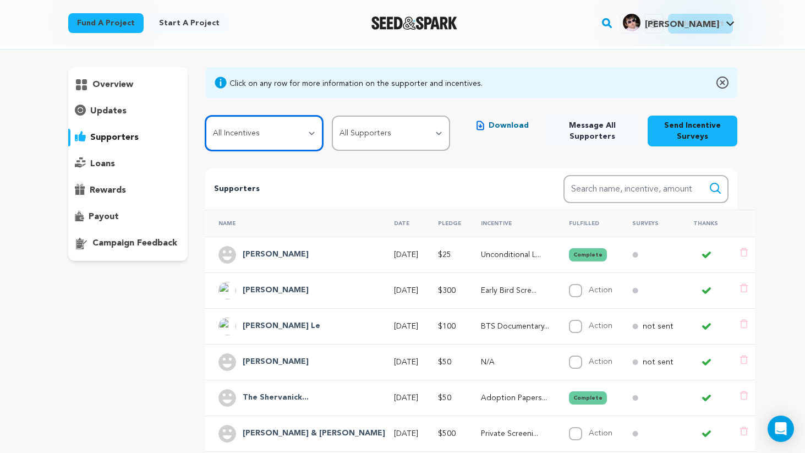
click at [304, 135] on select "All Incentives Unconditional Love Adoption Papers (Signed and Sealed) BTS Docum…" at bounding box center [264, 133] width 118 height 35
select select "107982"
click at [205, 116] on select "All Incentives Unconditional Love Adoption Papers (Signed and Sealed) BTS Docum…" at bounding box center [264, 133] width 118 height 35
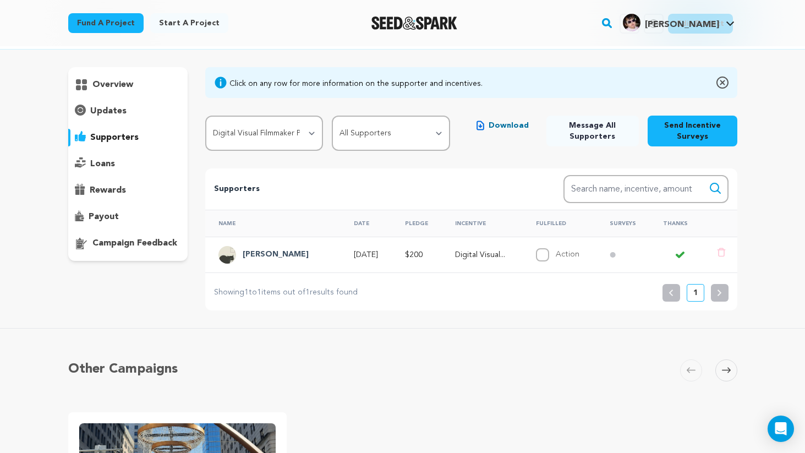
click at [272, 257] on h4 "[PERSON_NAME]" at bounding box center [276, 254] width 66 height 13
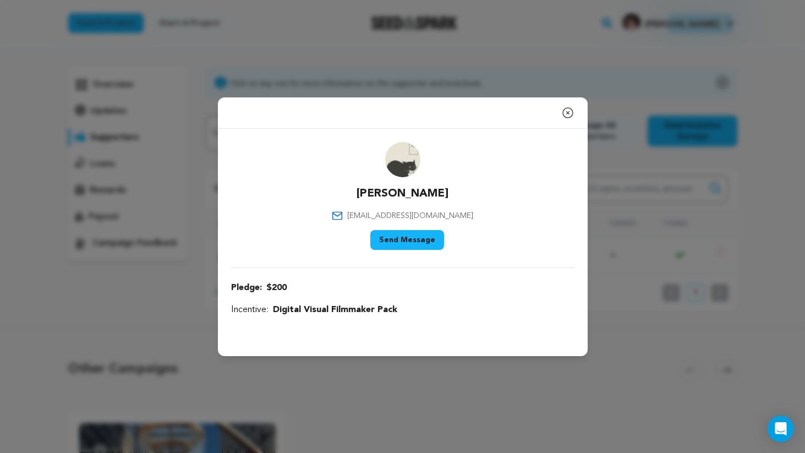
click at [388, 244] on button "Send Message" at bounding box center [407, 240] width 74 height 20
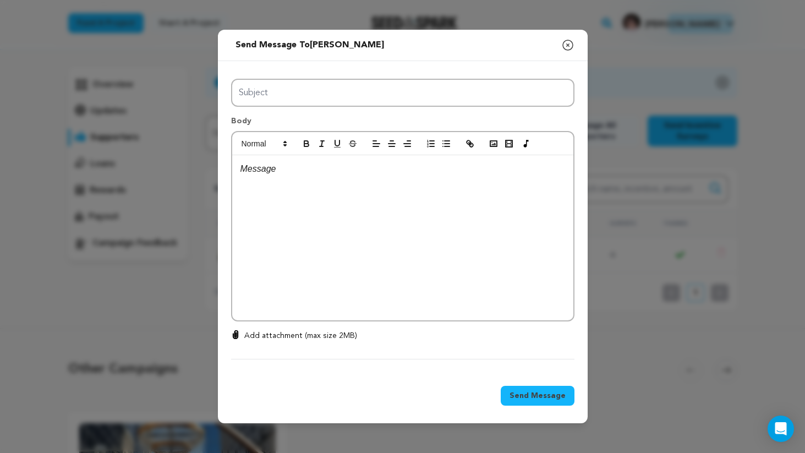
click at [368, 243] on div at bounding box center [402, 237] width 341 height 165
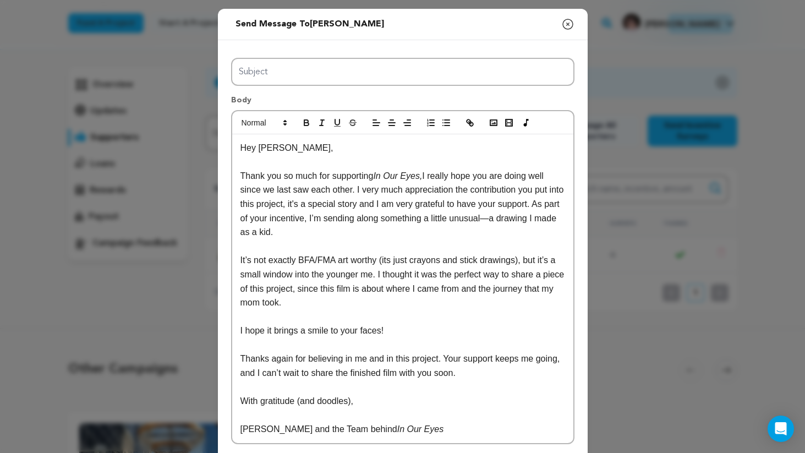
scroll to position [0, 0]
click at [273, 146] on p "Hey Josh," at bounding box center [403, 148] width 325 height 14
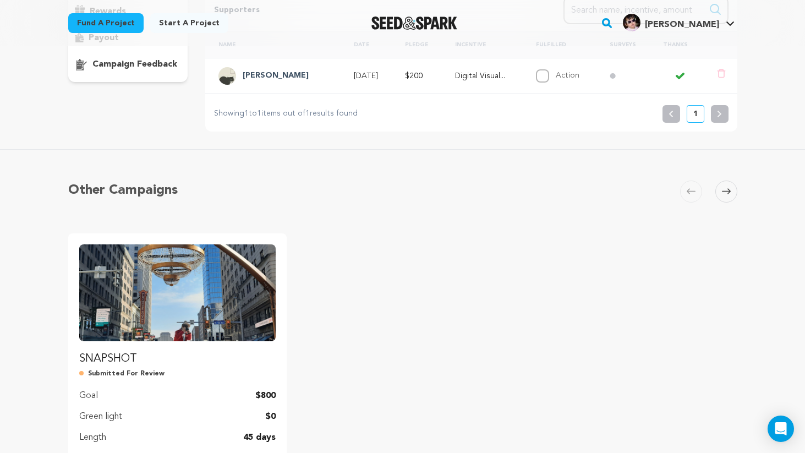
scroll to position [131, 0]
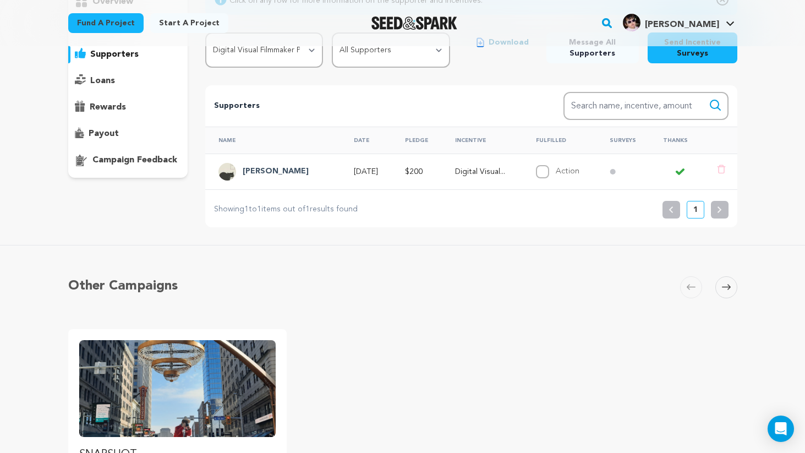
click at [287, 171] on div "Trent Yoder" at bounding box center [275, 172] width 79 height 18
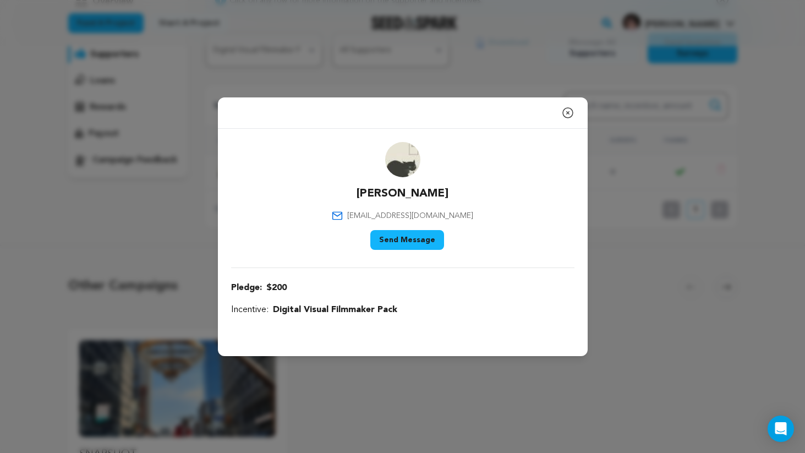
click at [408, 241] on button "Send Message" at bounding box center [407, 240] width 74 height 20
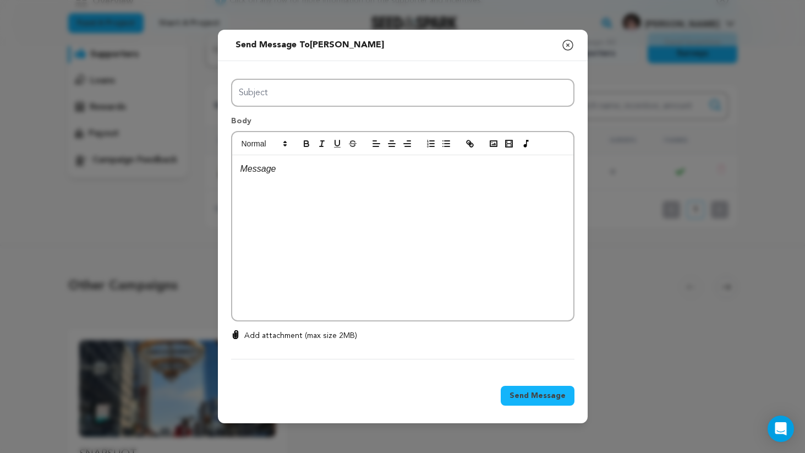
click at [377, 256] on div at bounding box center [402, 237] width 341 height 165
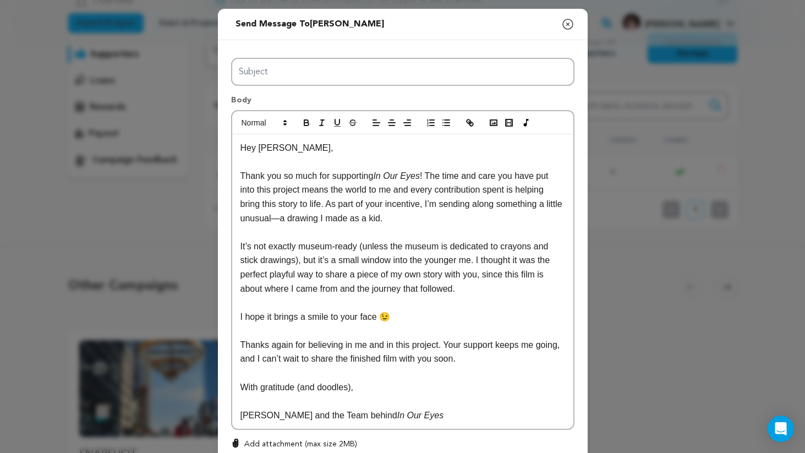
click at [273, 149] on p "Hey [PERSON_NAME]," at bounding box center [403, 148] width 325 height 14
drag, startPoint x: 273, startPoint y: 149, endPoint x: 283, endPoint y: 149, distance: 10.5
click at [283, 149] on p "Hey [PERSON_NAME]," at bounding box center [403, 148] width 325 height 14
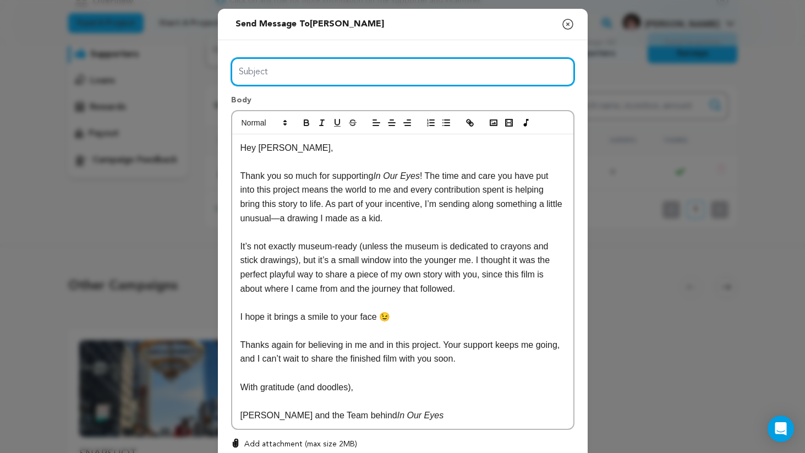
click at [332, 73] on input "Subject" at bounding box center [402, 72] width 343 height 28
type input "A Little Piece of My Childhood (and a Big Thank You!)"
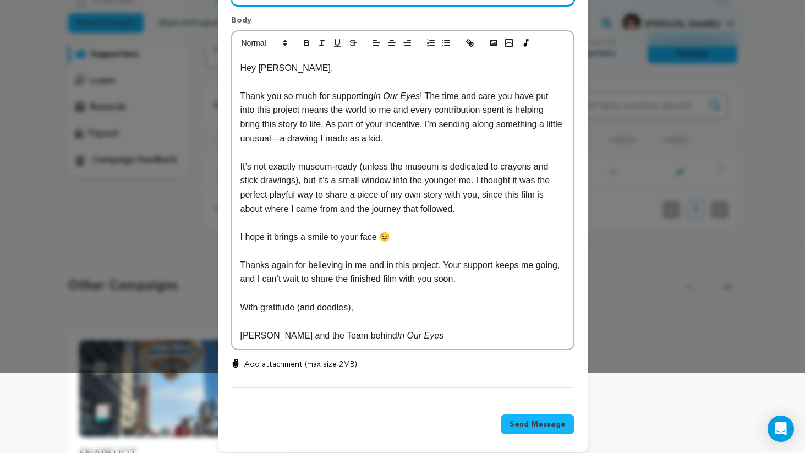
scroll to position [88, 0]
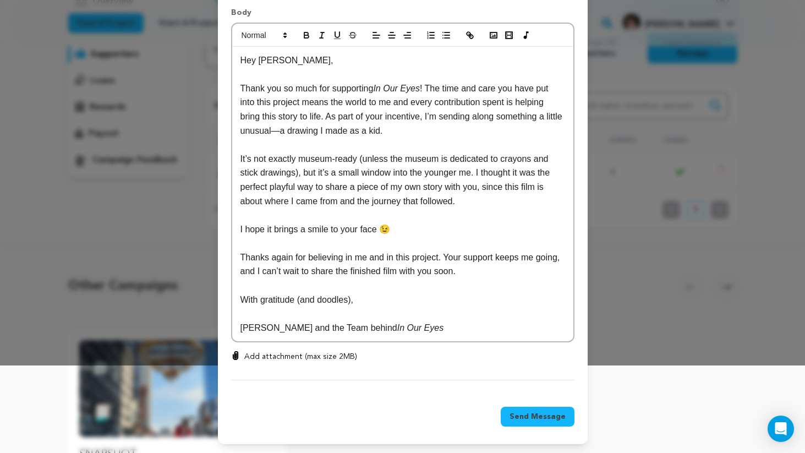
click at [351, 110] on p "Thank you so much for supporting In Our Eyes ! The time and care you have put i…" at bounding box center [403, 109] width 325 height 56
click at [451, 111] on p "Thank you so much for supporting In Our Eyes ! The time and care you have put i…" at bounding box center [403, 109] width 325 height 56
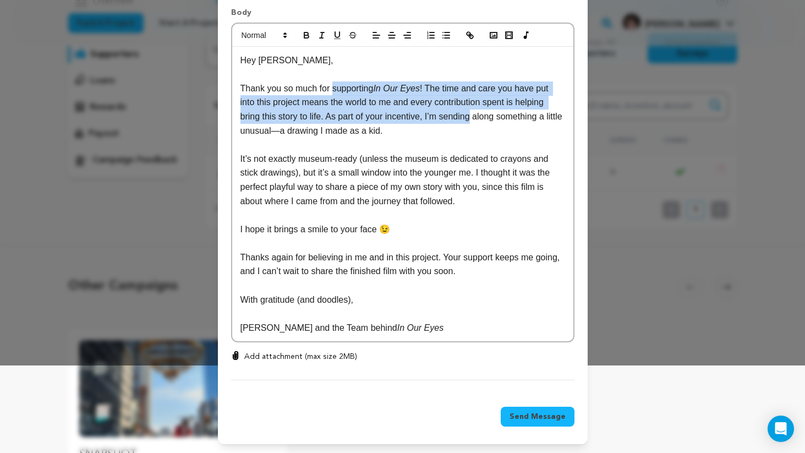
drag, startPoint x: 451, startPoint y: 111, endPoint x: 368, endPoint y: 84, distance: 88.1
click at [368, 84] on p "Thank you so much for supporting In Our Eyes ! The time and care you have put i…" at bounding box center [403, 109] width 325 height 56
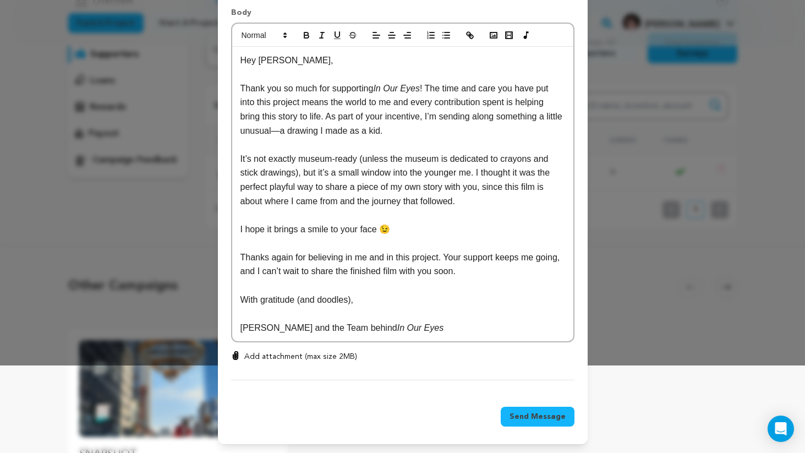
click at [343, 222] on p "I hope it brings a smile to your face 😉" at bounding box center [403, 229] width 325 height 14
click at [297, 356] on p "Add attachment (max size 2MB)" at bounding box center [300, 356] width 113 height 11
click at [236, 351] on input "Add attachment (max size 2MB)" at bounding box center [236, 351] width 1 height 1
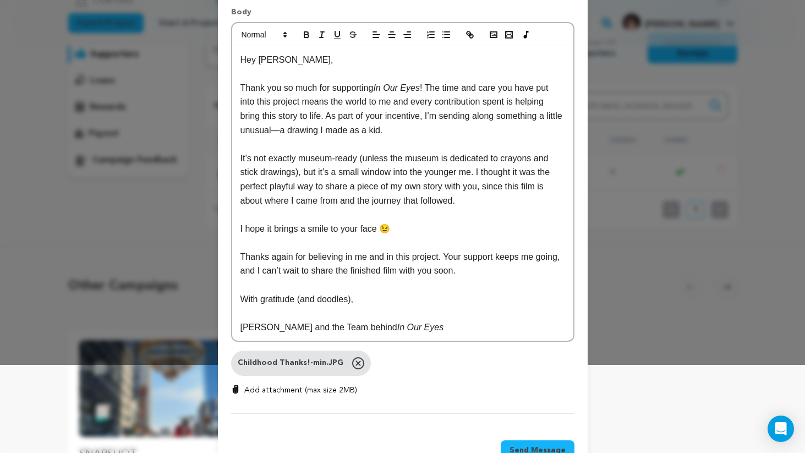
click at [271, 395] on p "Add attachment (max size 2MB)" at bounding box center [300, 390] width 113 height 11
click at [236, 385] on input "Add attachment (max size 2MB)" at bounding box center [236, 384] width 1 height 1
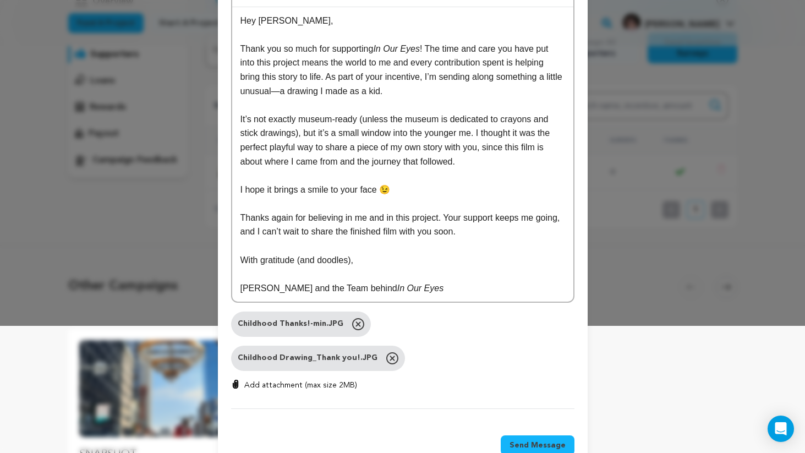
scroll to position [130, 0]
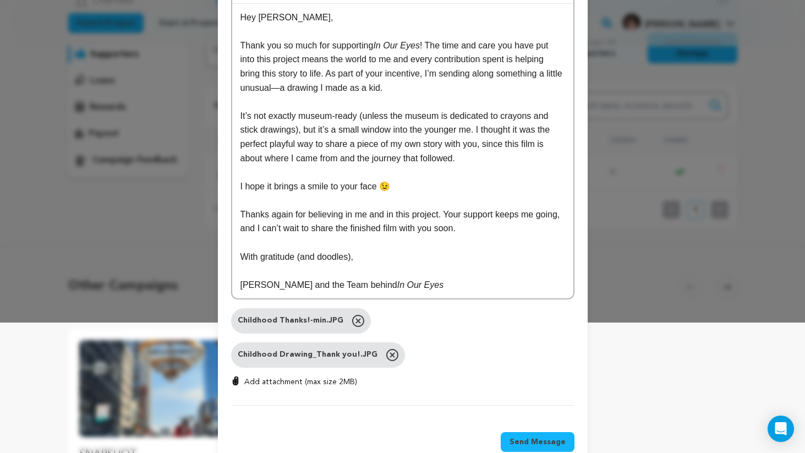
click at [543, 440] on span "Send Message" at bounding box center [538, 442] width 56 height 11
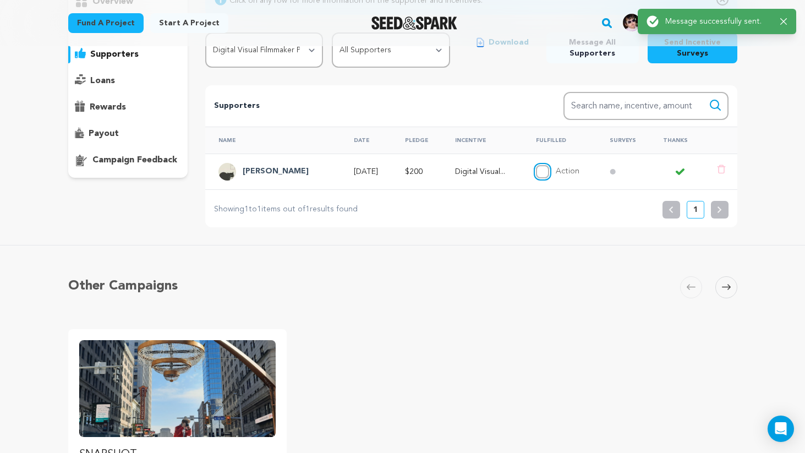
click at [543, 171] on input "Action" at bounding box center [542, 171] width 13 height 13
checkbox input "true"
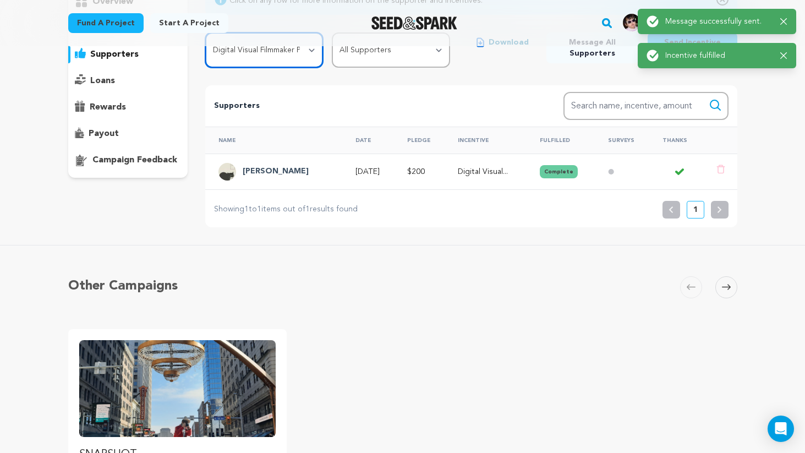
click at [280, 62] on select "All Incentives Unconditional Love Adoption Papers (Signed and Sealed) BTS Docum…" at bounding box center [264, 49] width 118 height 35
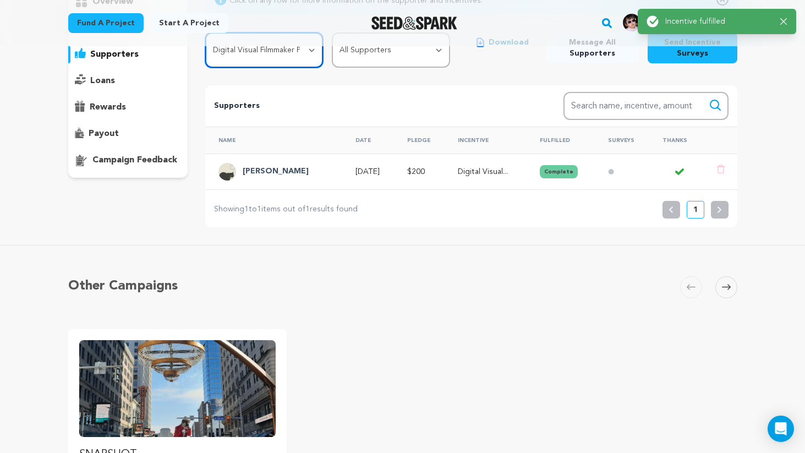
select select "107986"
click at [205, 32] on select "All Incentives Unconditional Love Adoption Papers (Signed and Sealed) BTS Docum…" at bounding box center [264, 49] width 118 height 35
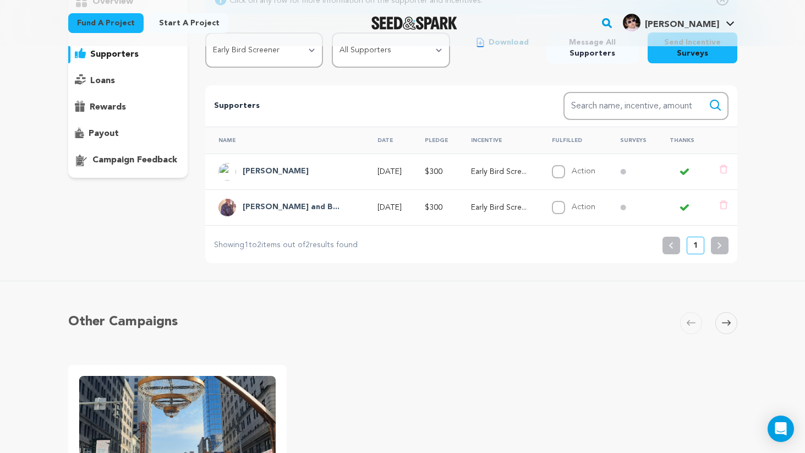
click at [285, 209] on h4 "Lachandra and B..." at bounding box center [291, 207] width 97 height 13
click at [287, 208] on h4 "Lachandra and B..." at bounding box center [291, 207] width 97 height 13
click at [269, 167] on h4 "[PERSON_NAME]" at bounding box center [276, 171] width 66 height 13
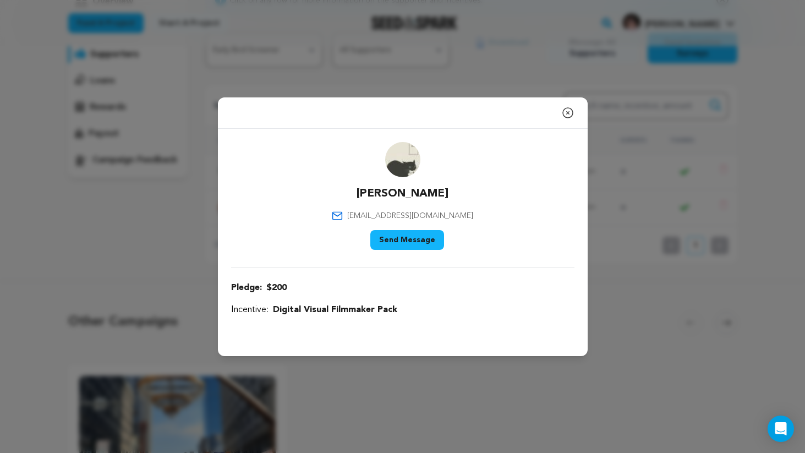
click at [570, 111] on icon "button" at bounding box center [567, 112] width 13 height 13
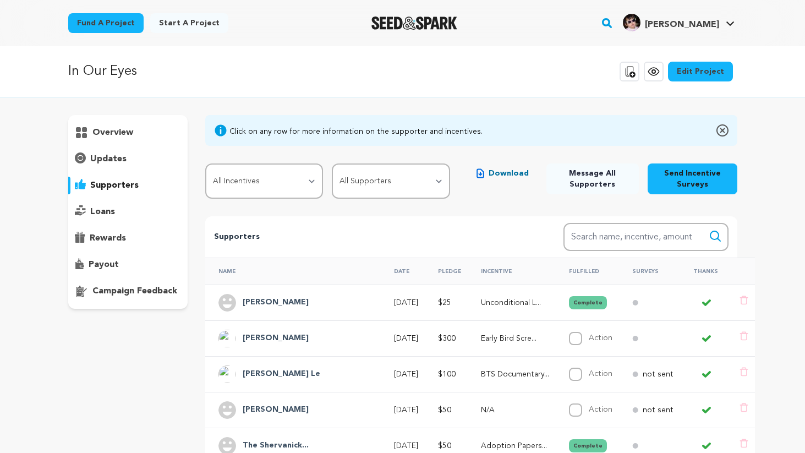
scroll to position [131, 0]
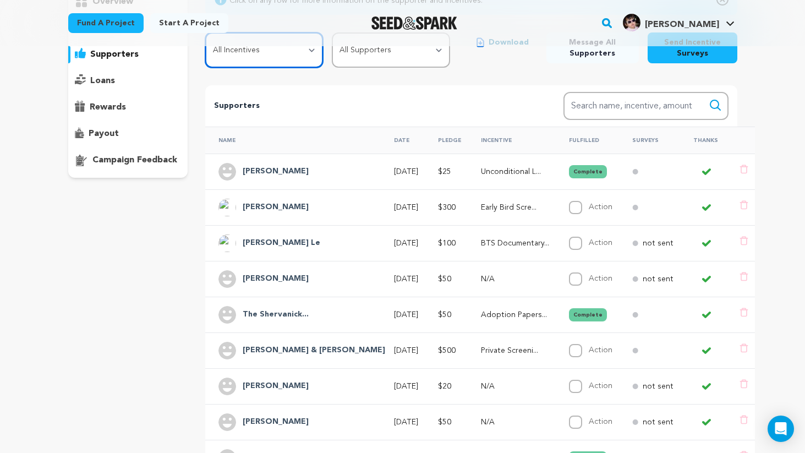
click at [284, 60] on select "All Incentives Unconditional Love Adoption Papers (Signed and Sealed) BTS Docum…" at bounding box center [264, 49] width 118 height 35
click at [205, 32] on select "All Incentives Unconditional Love Adoption Papers (Signed and Sealed) BTS Docum…" at bounding box center [264, 49] width 118 height 35
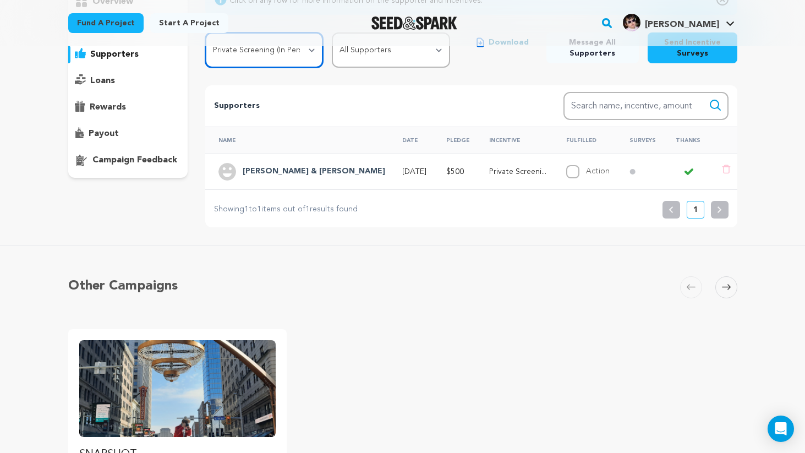
click at [295, 52] on select "All Incentives Unconditional Love Adoption Papers (Signed and Sealed) BTS Docum…" at bounding box center [264, 49] width 118 height 35
select select "107986"
click at [205, 32] on select "All Incentives Unconditional Love Adoption Papers (Signed and Sealed) BTS Docum…" at bounding box center [264, 49] width 118 height 35
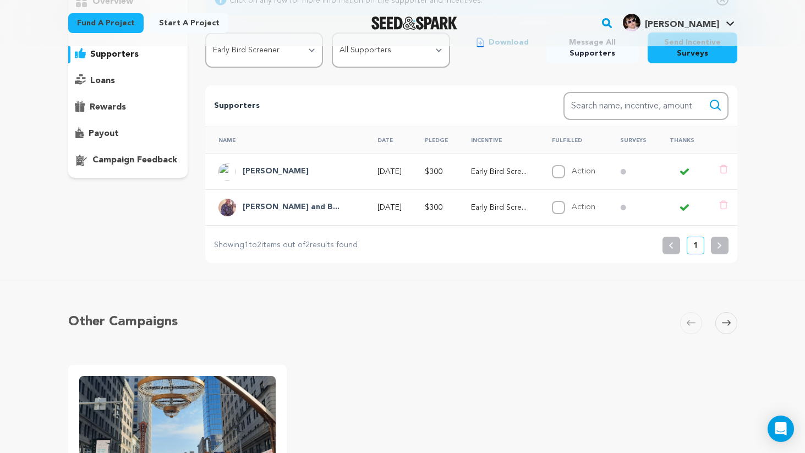
click at [270, 173] on h4 "Waag Andres" at bounding box center [276, 171] width 66 height 13
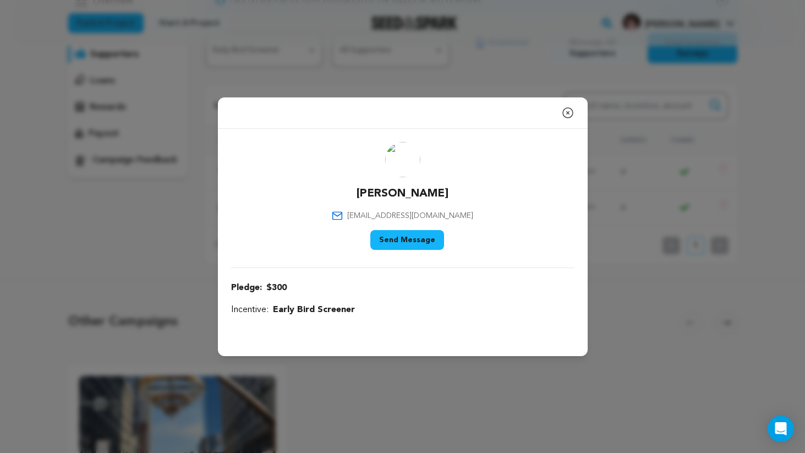
click at [388, 232] on button "Send Message" at bounding box center [407, 240] width 74 height 20
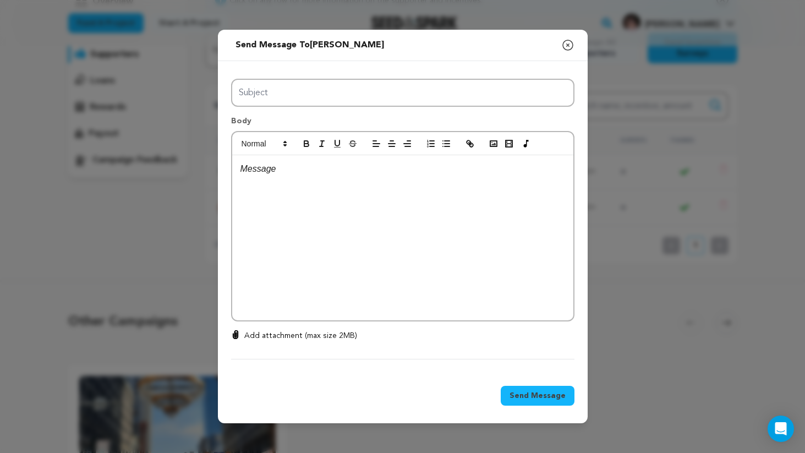
click at [390, 210] on div at bounding box center [402, 237] width 341 height 165
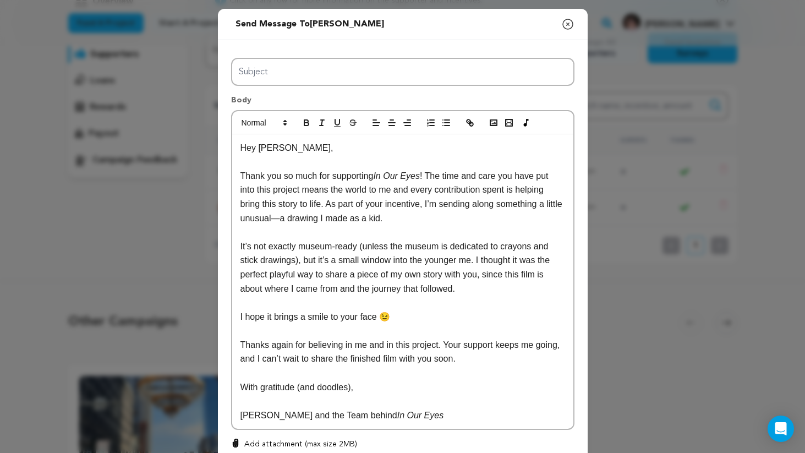
click at [291, 146] on p "Hey Katty Poo," at bounding box center [403, 148] width 325 height 14
drag, startPoint x: 291, startPoint y: 146, endPoint x: 259, endPoint y: 146, distance: 31.9
click at [259, 146] on p "Hey Katty Poo," at bounding box center [403, 148] width 325 height 14
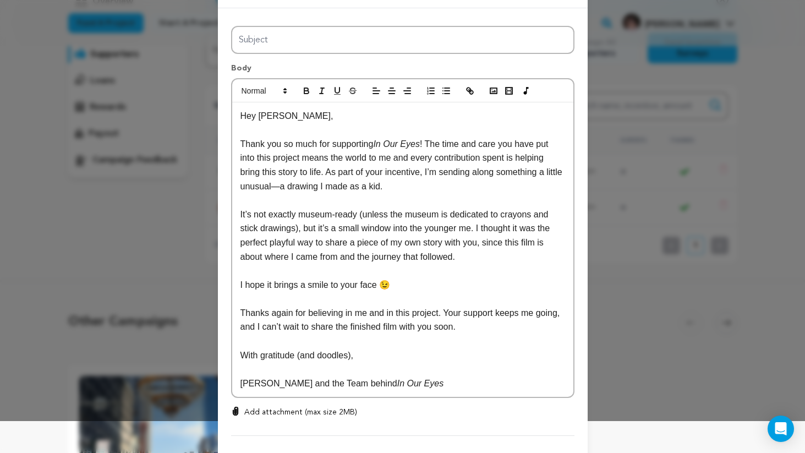
click at [313, 160] on p "Thank you so much for supporting In Our Eyes ! The time and care you have put i…" at bounding box center [403, 165] width 325 height 56
drag, startPoint x: 313, startPoint y: 160, endPoint x: 480, endPoint y: 162, distance: 166.8
click at [482, 160] on p "Thank you so much for supporting In Our Eyes ! The time and care you have put i…" at bounding box center [403, 165] width 325 height 56
click at [480, 162] on p "Thank you so much for supporting In Our Eyes ! The time and care you have put i…" at bounding box center [403, 165] width 325 height 56
click at [460, 141] on p "Thank you so much for supporting In Our Eyes ! The time and care you have put i…" at bounding box center [403, 165] width 325 height 56
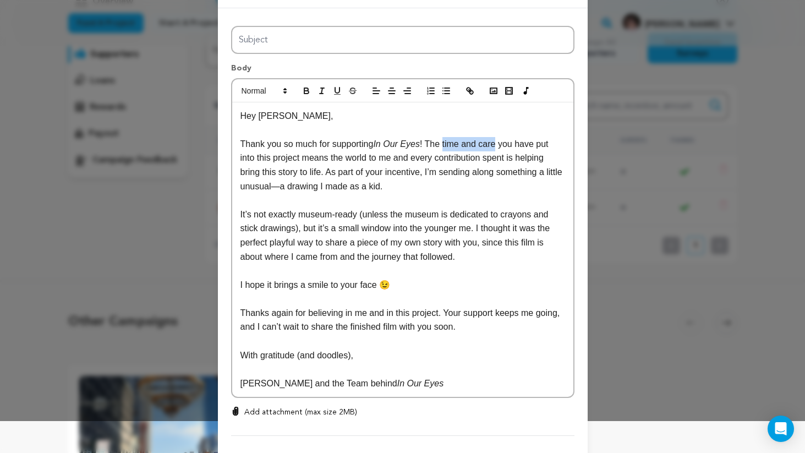
drag, startPoint x: 460, startPoint y: 141, endPoint x: 491, endPoint y: 141, distance: 30.8
click at [492, 141] on p "Thank you so much for supporting In Our Eyes ! The time and care you have put i…" at bounding box center [403, 165] width 325 height 56
click at [300, 231] on p "It’s not exactly museum-ready (unless the museum is dedicated to crayons and st…" at bounding box center [403, 236] width 325 height 56
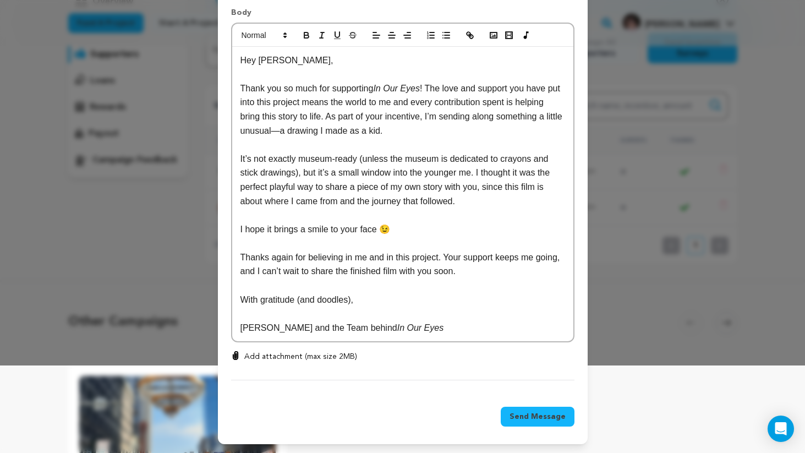
click at [392, 231] on p "I hope it brings a smile to your face 😉" at bounding box center [403, 229] width 325 height 14
click at [370, 258] on p "Thanks again for believing in me and in this project. Your support keeps me goi…" at bounding box center [403, 264] width 325 height 28
click at [295, 351] on p "Add attachment (max size 2MB)" at bounding box center [300, 356] width 113 height 11
click at [236, 351] on input "Add attachment (max size 2MB)" at bounding box center [236, 351] width 1 height 1
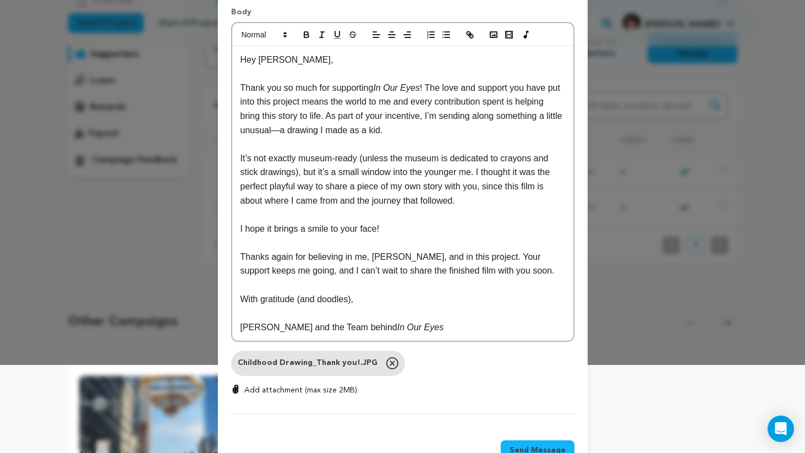
click at [266, 390] on p "Add attachment (max size 2MB)" at bounding box center [300, 390] width 113 height 11
click at [236, 385] on input "Add attachment (max size 2MB)" at bounding box center [236, 384] width 1 height 1
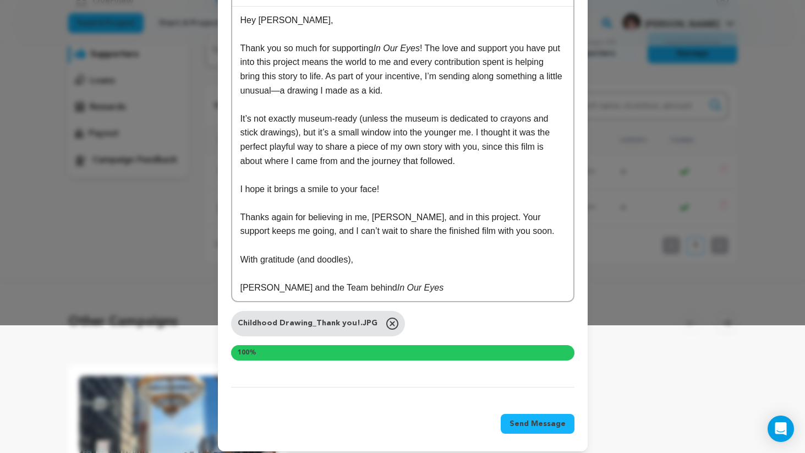
scroll to position [135, 0]
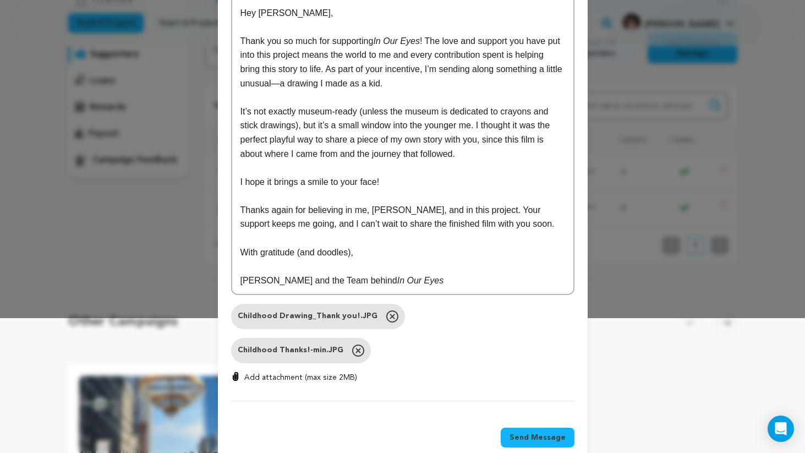
click at [299, 375] on p "Add attachment (max size 2MB)" at bounding box center [300, 377] width 113 height 11
click at [236, 372] on input "Add attachment (max size 2MB)" at bounding box center [236, 372] width 1 height 1
type input "C:\fakepath\Childhood Thank You!.JPG"
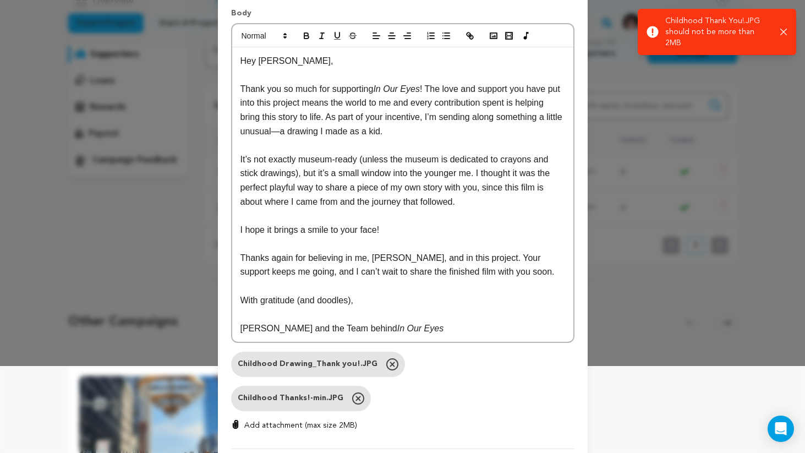
scroll to position [108, 0]
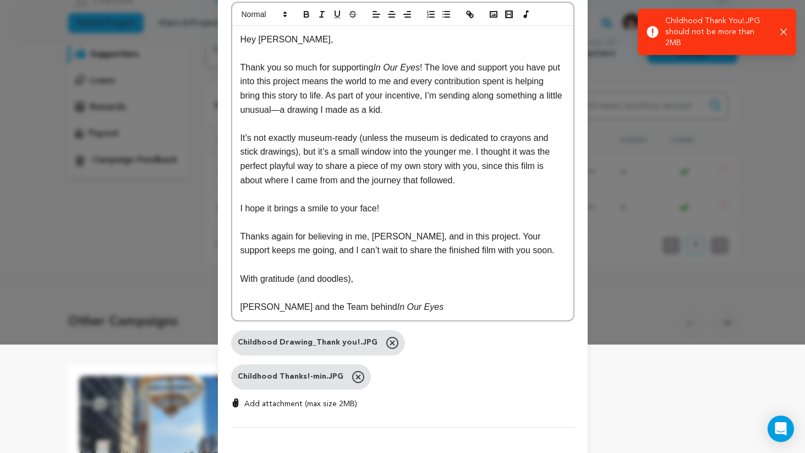
click at [299, 408] on p "Add attachment (max size 2MB)" at bounding box center [300, 404] width 113 height 11
click at [236, 399] on input "Add attachment (max size 2MB)" at bounding box center [236, 398] width 1 height 1
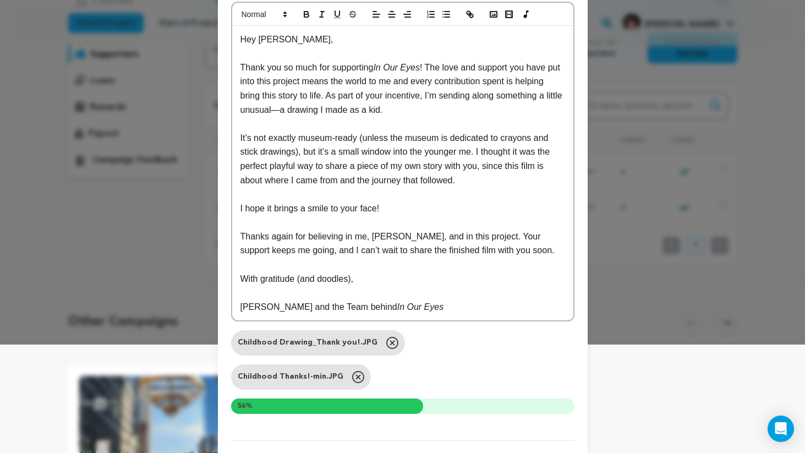
scroll to position [0, 0]
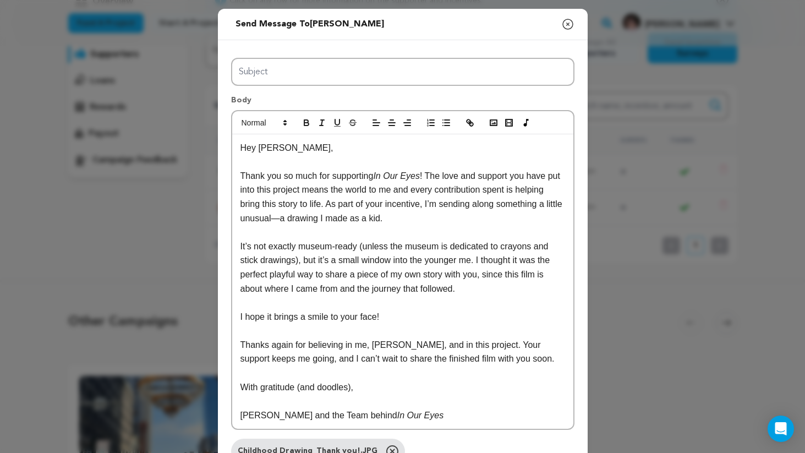
click at [361, 47] on div "All Incentives Unconditional Love Adoption Papers (Signed and Sealed) BTS Docum…" at bounding box center [403, 311] width 370 height 543
click at [365, 57] on div "All Incentives Unconditional Love Adoption Papers (Signed and Sealed) BTS Docum…" at bounding box center [403, 311] width 370 height 543
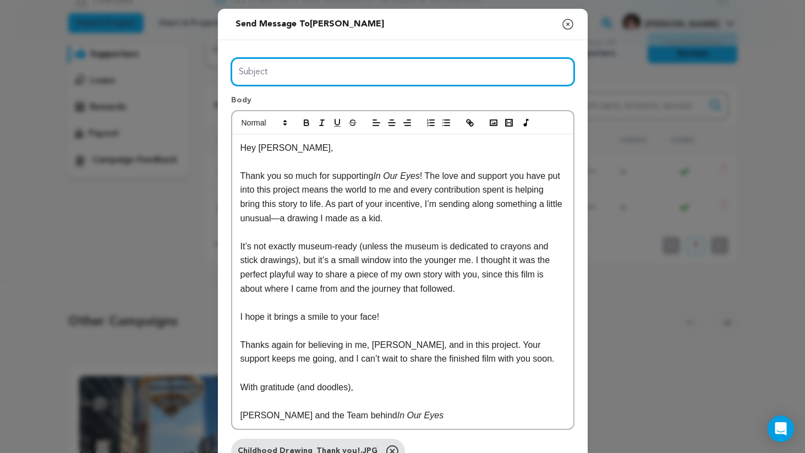
click at [370, 66] on input "Subject" at bounding box center [402, 72] width 343 height 28
type input "A Little Piece of My Childhood (and a Big Thank You!)"
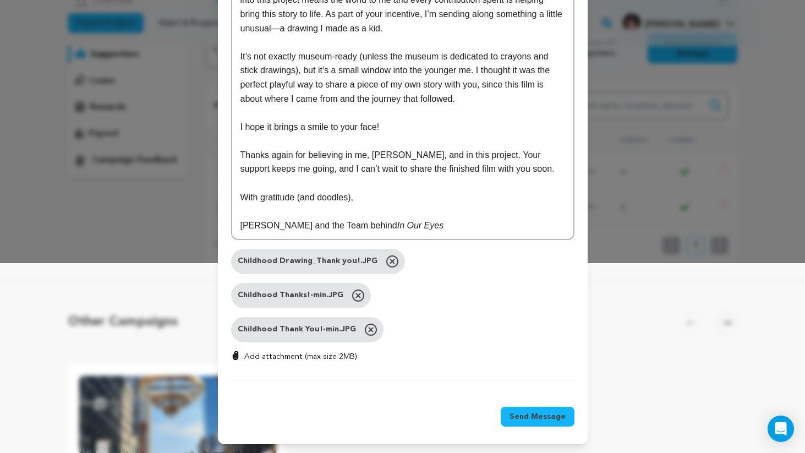
click at [538, 415] on span "Send Message" at bounding box center [538, 416] width 56 height 11
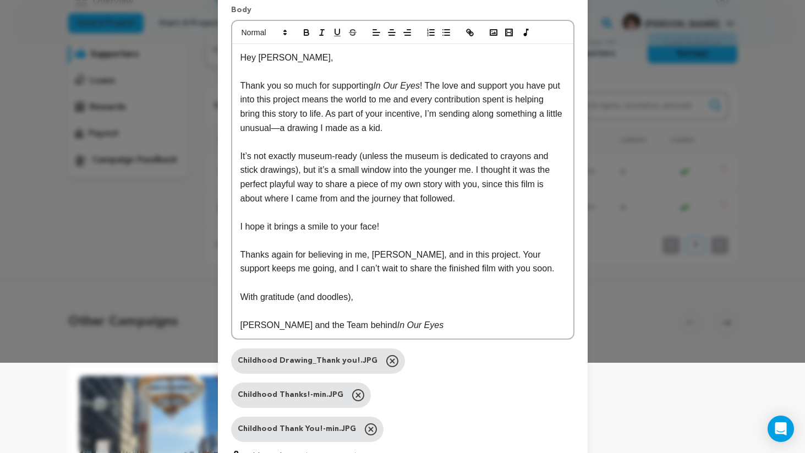
scroll to position [0, 0]
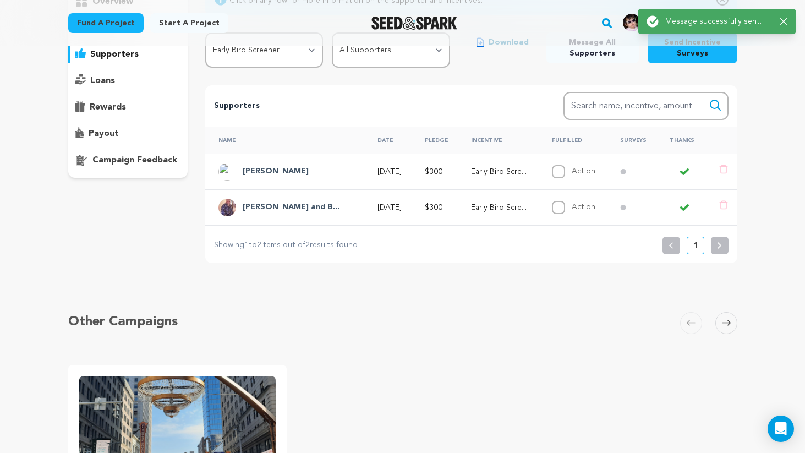
click at [272, 204] on h4 "Lachandra and B..." at bounding box center [291, 207] width 97 height 13
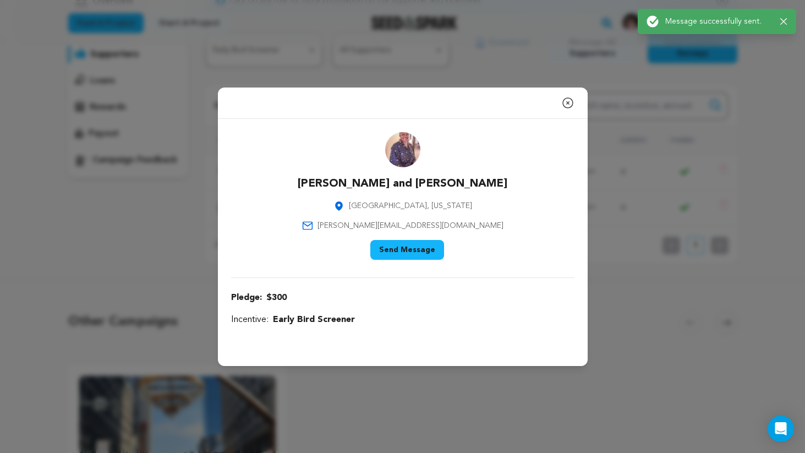
click at [346, 231] on div "Lachandra and Brian Baker Columbus, Ohio lachandra@lbbedutainment.com Say Thank…" at bounding box center [402, 198] width 343 height 132
click at [401, 249] on button "Send Message" at bounding box center [407, 250] width 74 height 20
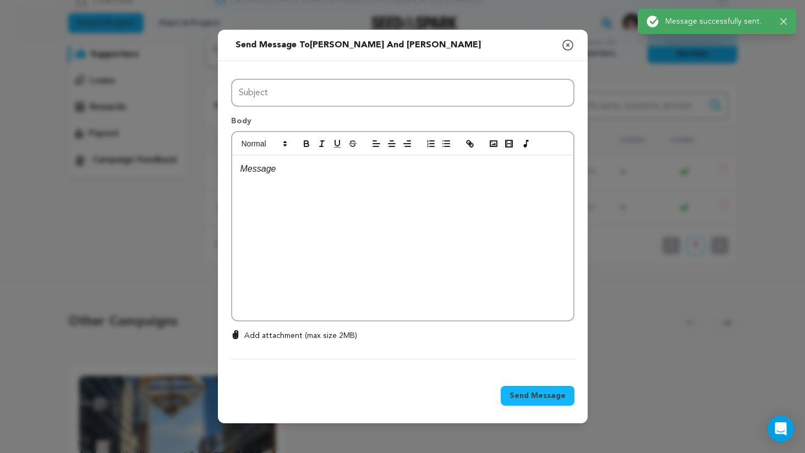
click at [309, 249] on div at bounding box center [402, 237] width 341 height 165
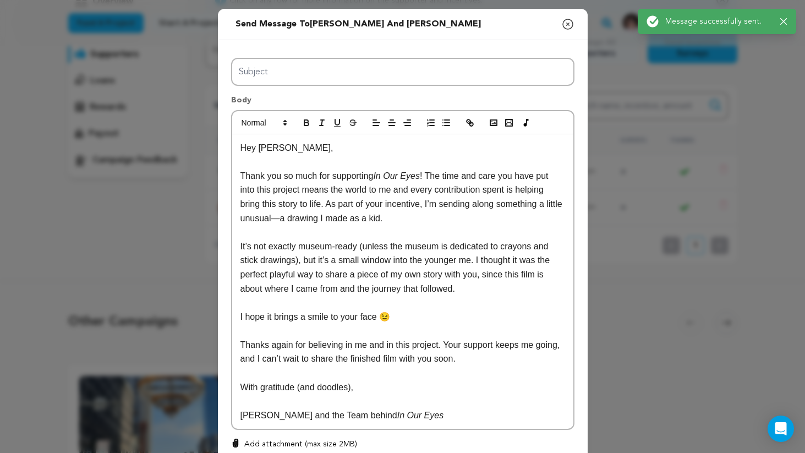
click at [284, 150] on p "Hey [PERSON_NAME]," at bounding box center [403, 148] width 325 height 14
drag, startPoint x: 284, startPoint y: 150, endPoint x: 258, endPoint y: 150, distance: 25.9
click at [258, 150] on p "Hey [PERSON_NAME]," at bounding box center [403, 148] width 325 height 14
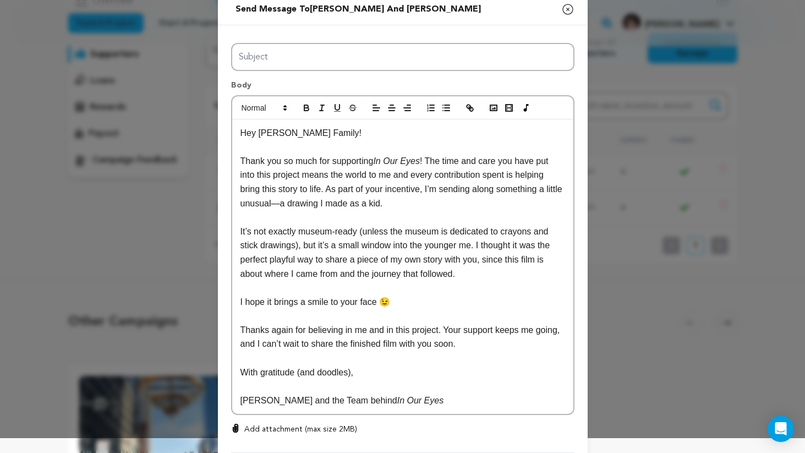
scroll to position [18, 0]
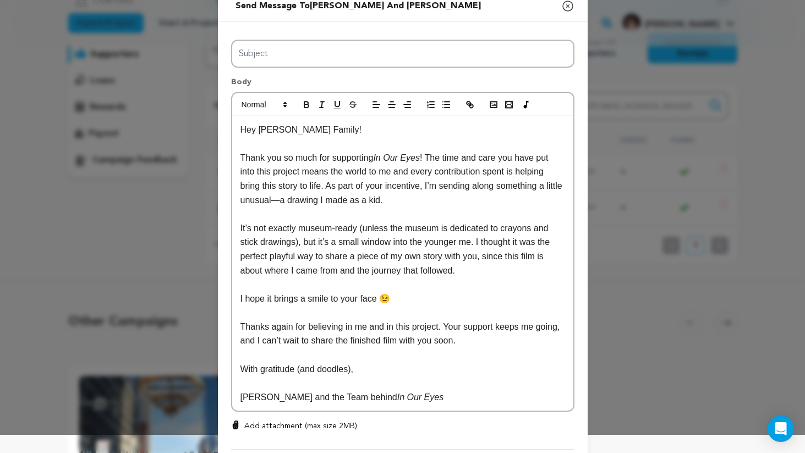
click at [456, 163] on p "Thank you so much for supporting In Our Eyes ! The time and care you have put i…" at bounding box center [403, 179] width 325 height 56
drag, startPoint x: 456, startPoint y: 163, endPoint x: 503, endPoint y: 163, distance: 47.3
click at [503, 163] on p "Thank you so much for supporting In Our Eyes ! The time and care you have put i…" at bounding box center [403, 179] width 325 height 56
click at [241, 169] on p "Thank you so much for supporting In Our Eyes ! The love and support you all hav…" at bounding box center [403, 179] width 325 height 56
click at [320, 172] on p "Thank you so much for supporting In Our Eyes ! The love and support you all hav…" at bounding box center [403, 179] width 325 height 56
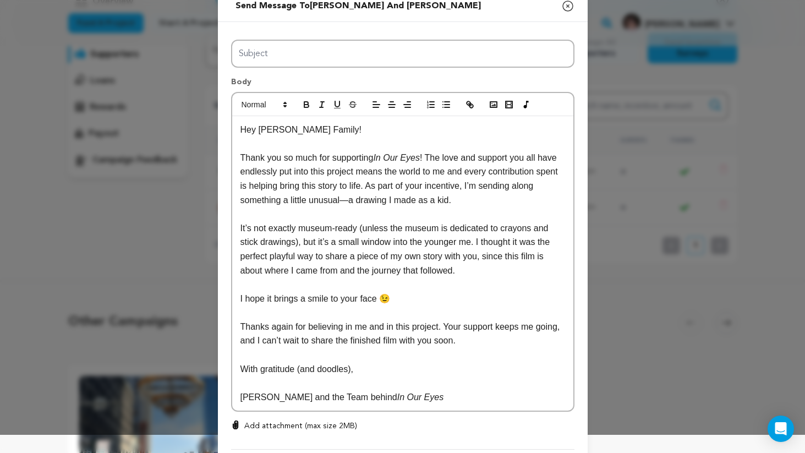
click at [320, 172] on p "Thank you so much for supporting In Our Eyes ! The love and support you all hav…" at bounding box center [403, 179] width 325 height 56
click at [372, 166] on p "Thank you so much for supporting In Our Eyes ! The love and support you all hav…" at bounding box center [403, 179] width 325 height 56
click at [479, 173] on p "Thank you so much for supporting In Our Eyes ! The love and support you all hav…" at bounding box center [403, 179] width 325 height 56
click at [493, 173] on p "Thank you so much for supporting In Our Eyes ! The love and support you all hav…" at bounding box center [403, 179] width 325 height 56
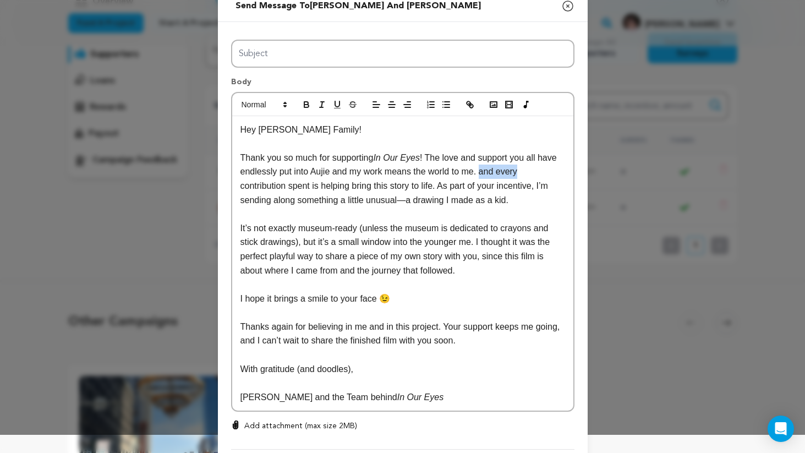
drag, startPoint x: 493, startPoint y: 173, endPoint x: 517, endPoint y: 173, distance: 24.2
click at [517, 173] on p "Thank you so much for supporting In Our Eyes ! The love and support you all hav…" at bounding box center [403, 179] width 325 height 56
click at [391, 186] on p "Thank you so much for supporting In Our Eyes ! The love and support you all hav…" at bounding box center [403, 179] width 325 height 56
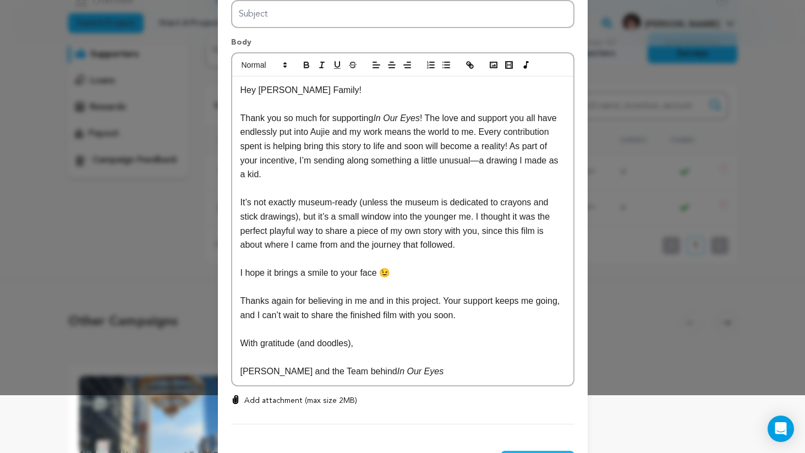
scroll to position [62, 0]
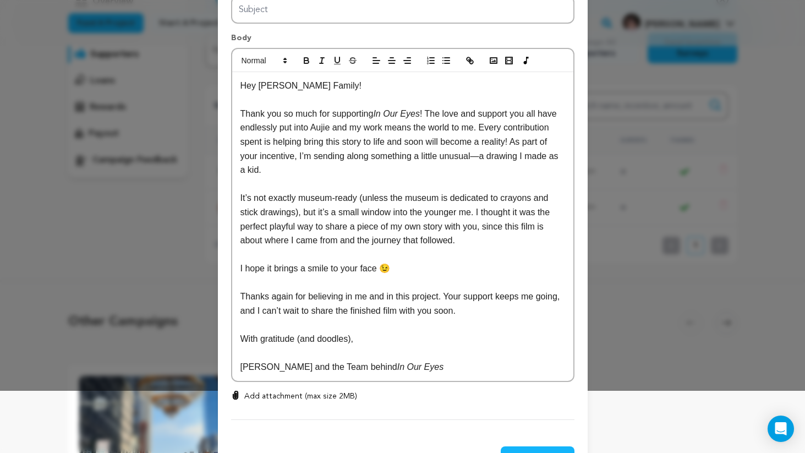
click at [269, 190] on p at bounding box center [403, 184] width 325 height 14
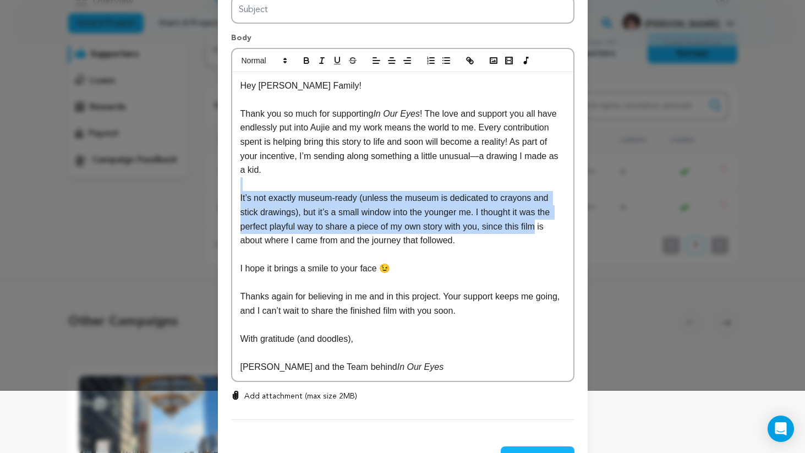
drag, startPoint x: 269, startPoint y: 190, endPoint x: 532, endPoint y: 229, distance: 265.9
click at [532, 229] on div "Hey Baker Family! Thank you so much for supporting In Our Eyes ! The love and s…" at bounding box center [402, 226] width 341 height 309
click at [532, 229] on p "It’s not exactly museum-ready (unless the museum is dedicated to crayons and st…" at bounding box center [403, 219] width 325 height 56
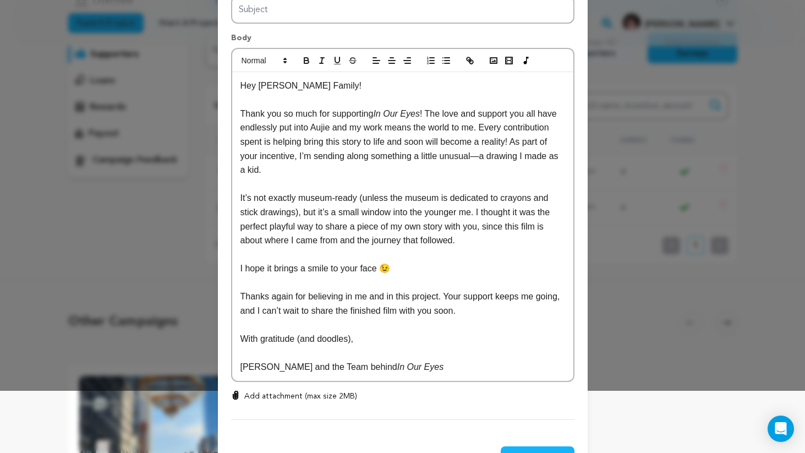
click at [407, 265] on p "I hope it brings a smile to your face 😉" at bounding box center [403, 268] width 325 height 14
click at [372, 299] on p "Thanks again for believing in me and in this project. Your support keeps me goi…" at bounding box center [403, 304] width 325 height 28
click at [293, 395] on p "Add attachment (max size 2MB)" at bounding box center [300, 396] width 113 height 11
click at [236, 391] on input "Add attachment (max size 2MB)" at bounding box center [236, 390] width 1 height 1
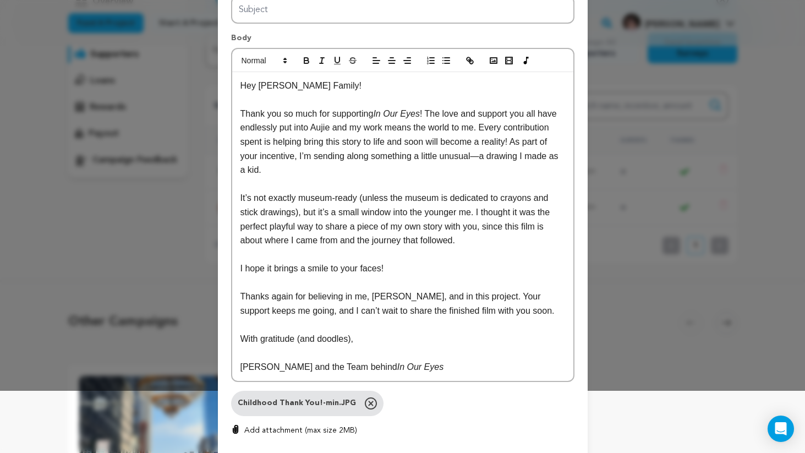
click at [270, 433] on p "Add attachment (max size 2MB)" at bounding box center [300, 430] width 113 height 11
click at [236, 425] on input "Add attachment (max size 2MB)" at bounding box center [236, 424] width 1 height 1
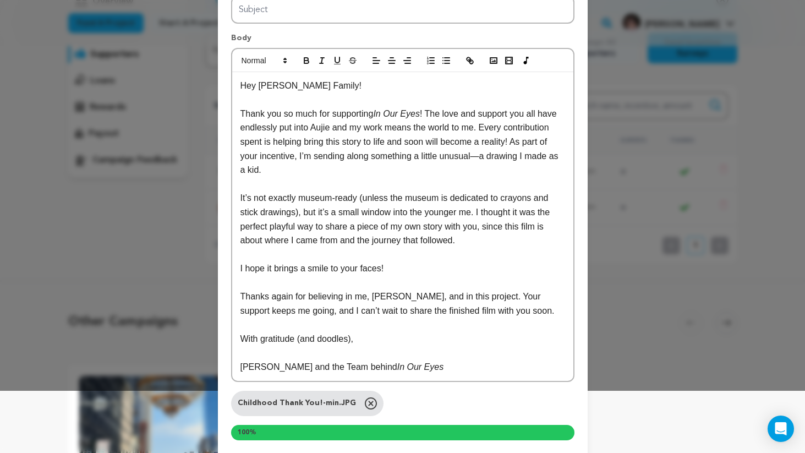
scroll to position [149, 0]
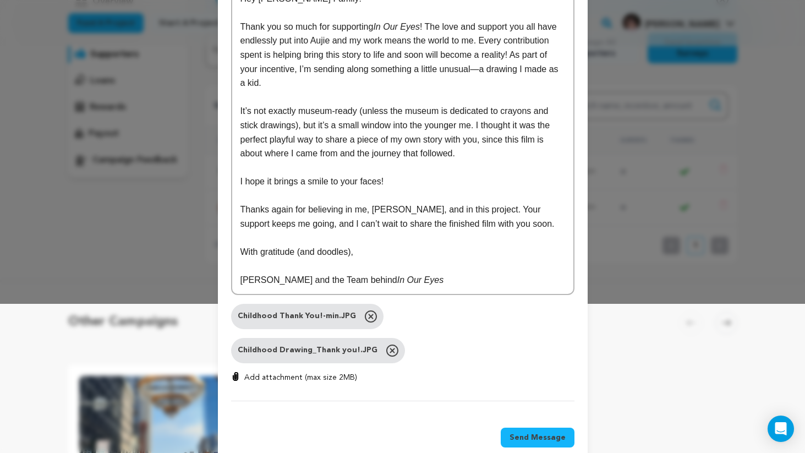
click at [301, 374] on p "Add attachment (max size 2MB)" at bounding box center [300, 377] width 113 height 11
click at [236, 372] on input "Add attachment (max size 2MB)" at bounding box center [236, 372] width 1 height 1
type input "C:\fakepath\Childhood Thanks!-min.JPG"
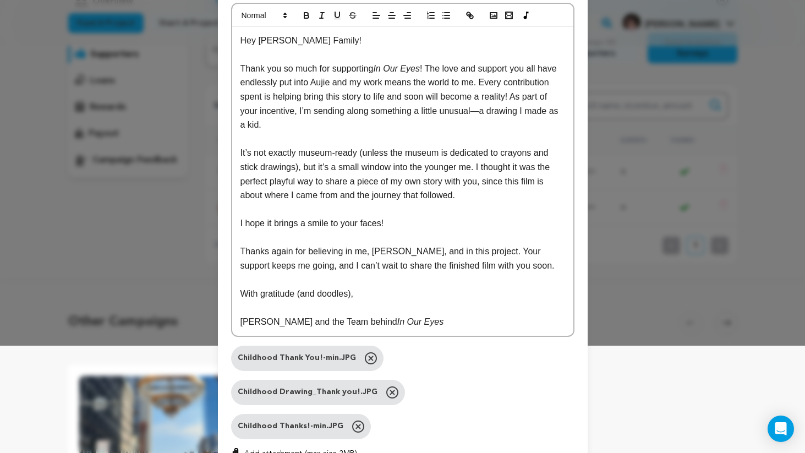
scroll to position [0, 0]
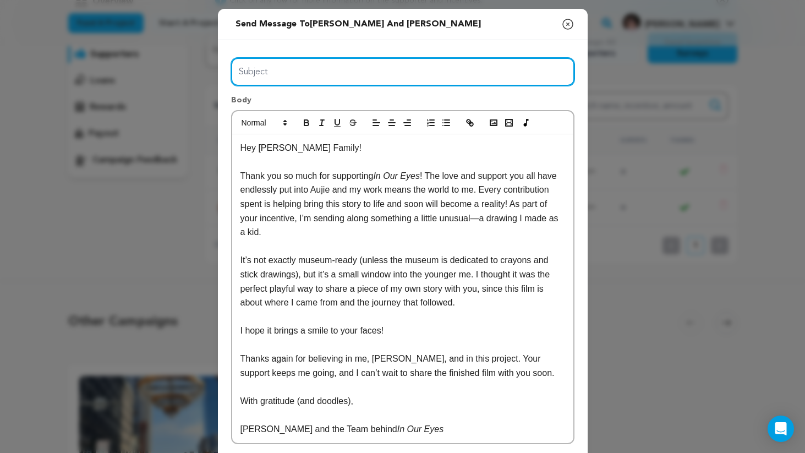
click at [313, 83] on input "Subject" at bounding box center [402, 72] width 343 height 28
type input "A Little Piece of My Childhood (and a Big Thank You!)"
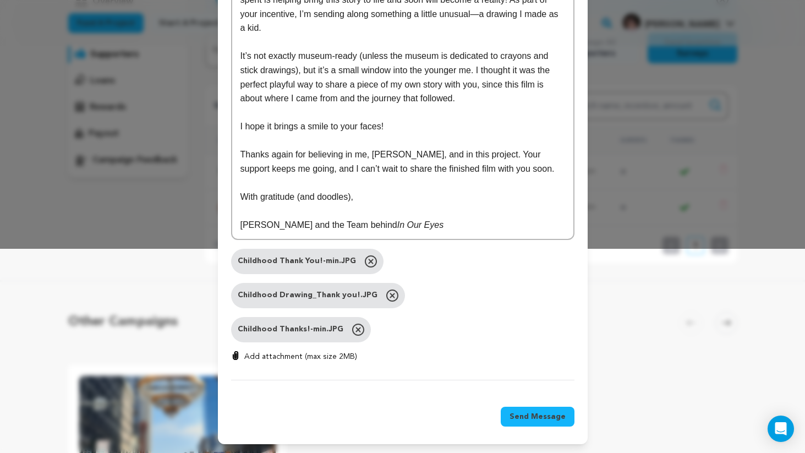
click at [544, 424] on button "Send Message" at bounding box center [538, 417] width 74 height 20
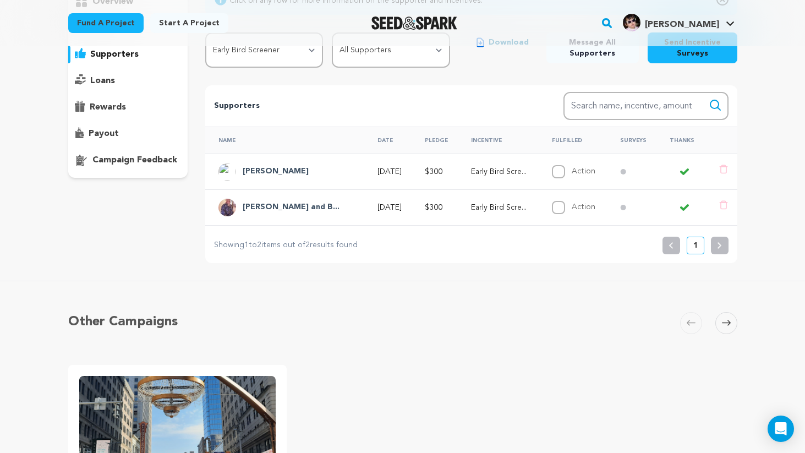
scroll to position [0, 0]
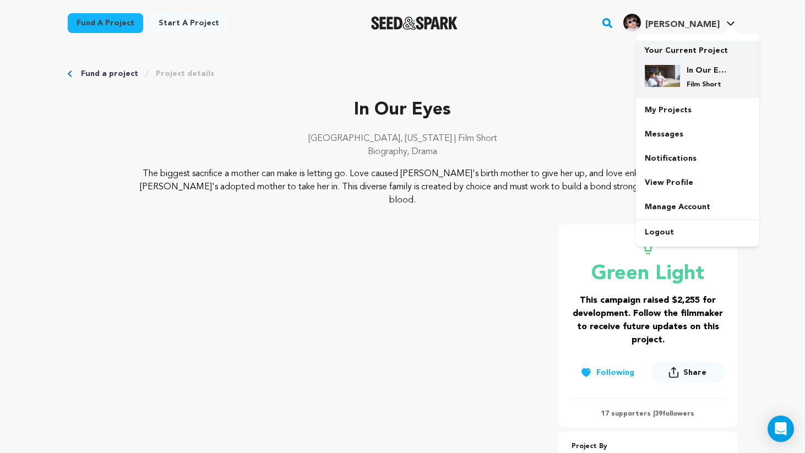
click at [694, 67] on h4 "In Our Eyes" at bounding box center [706, 70] width 40 height 11
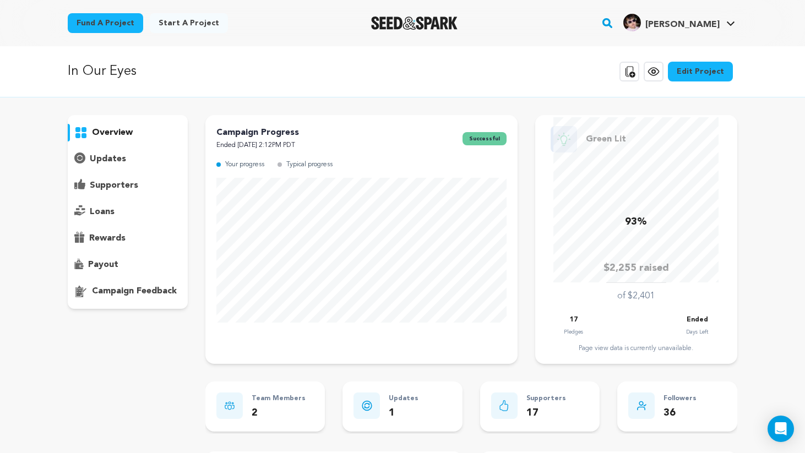
click at [105, 211] on p "loans" at bounding box center [102, 211] width 25 height 13
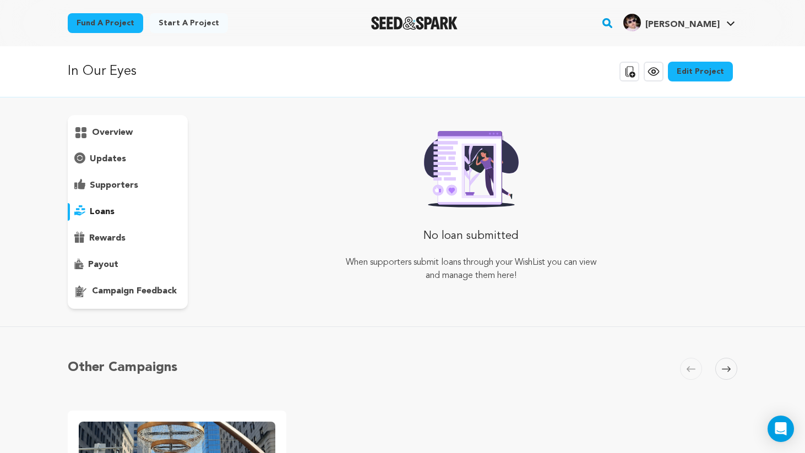
click at [127, 175] on div "overview" at bounding box center [128, 212] width 120 height 194
click at [119, 182] on p "supporters" at bounding box center [114, 185] width 48 height 13
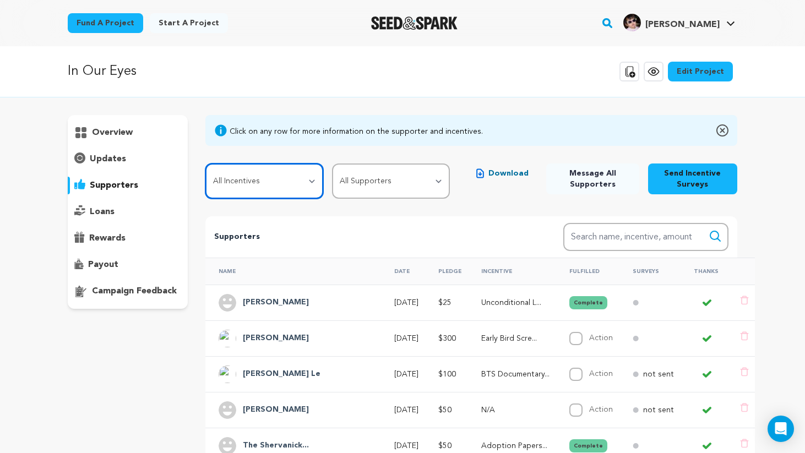
click at [318, 184] on select "All Incentives Unconditional Love Adoption Papers (Signed and Sealed) BTS Docum…" at bounding box center [264, 180] width 118 height 35
click at [205, 163] on select "All Incentives Unconditional Love Adoption Papers (Signed and Sealed) BTS Docum…" at bounding box center [264, 180] width 118 height 35
click at [272, 164] on select "All Incentives Unconditional Love Adoption Papers (Signed and Sealed) BTS Docum…" at bounding box center [264, 180] width 118 height 35
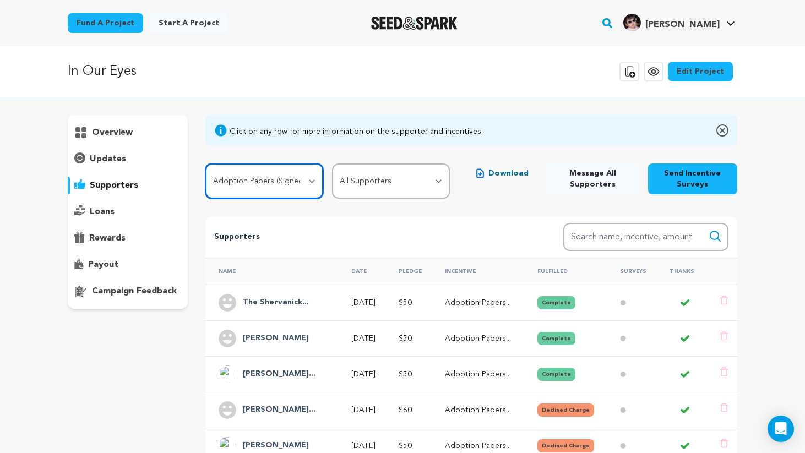
select select "107985"
click at [205, 163] on select "All Incentives Unconditional Love Adoption Papers (Signed and Sealed) BTS Docum…" at bounding box center [264, 180] width 118 height 35
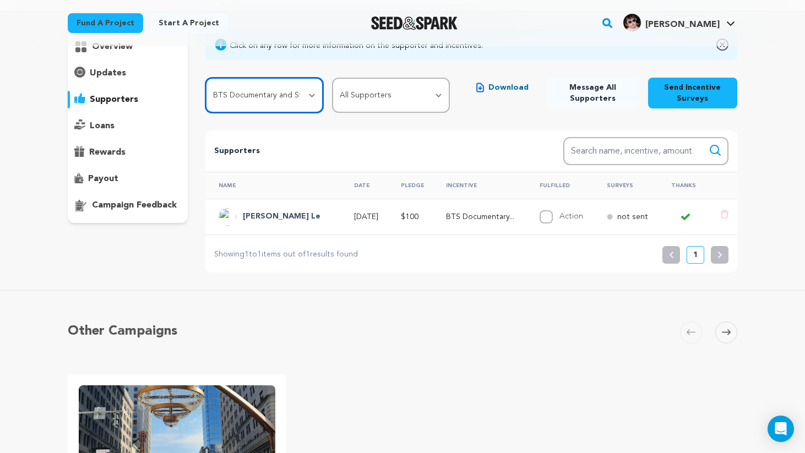
scroll to position [89, 0]
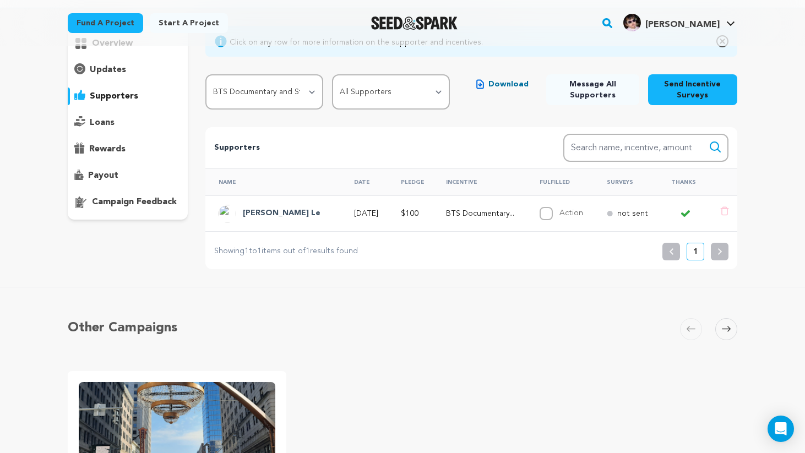
click at [259, 215] on h4 "[PERSON_NAME] Le" at bounding box center [282, 213] width 78 height 13
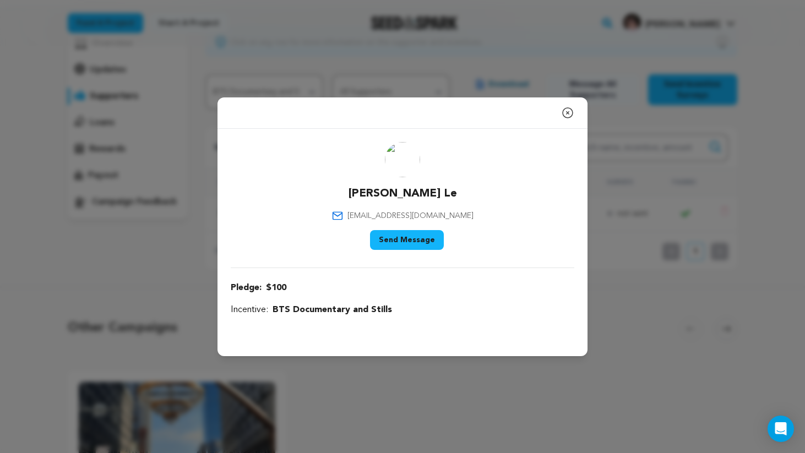
click at [442, 237] on div "[PERSON_NAME] Le [EMAIL_ADDRESS][DOMAIN_NAME] Say Thank You Send Message" at bounding box center [402, 198] width 343 height 112
click at [425, 246] on button "Send Message" at bounding box center [407, 240] width 74 height 20
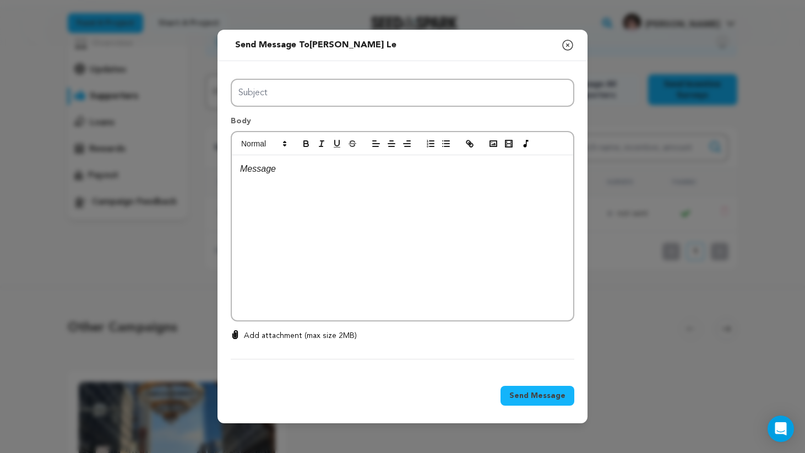
drag, startPoint x: 425, startPoint y: 246, endPoint x: 404, endPoint y: 249, distance: 21.2
click at [404, 249] on div at bounding box center [402, 237] width 341 height 165
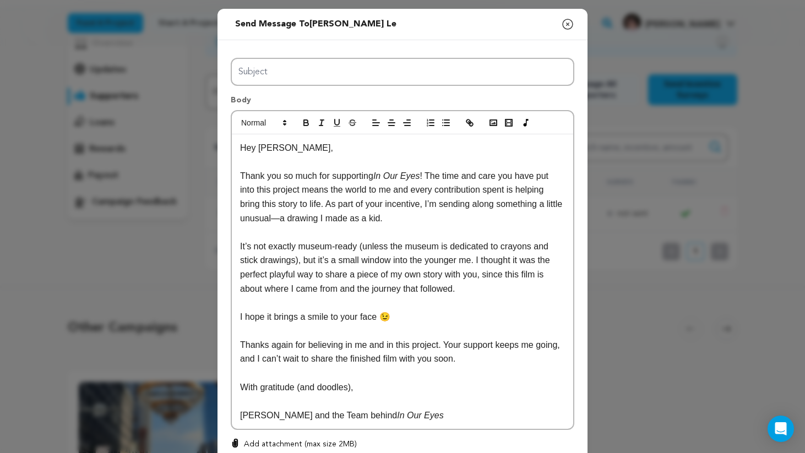
scroll to position [0, 0]
click at [292, 157] on p at bounding box center [402, 162] width 325 height 14
click at [292, 150] on p "Hey [PERSON_NAME]," at bounding box center [402, 148] width 325 height 14
drag, startPoint x: 292, startPoint y: 150, endPoint x: 271, endPoint y: 150, distance: 20.9
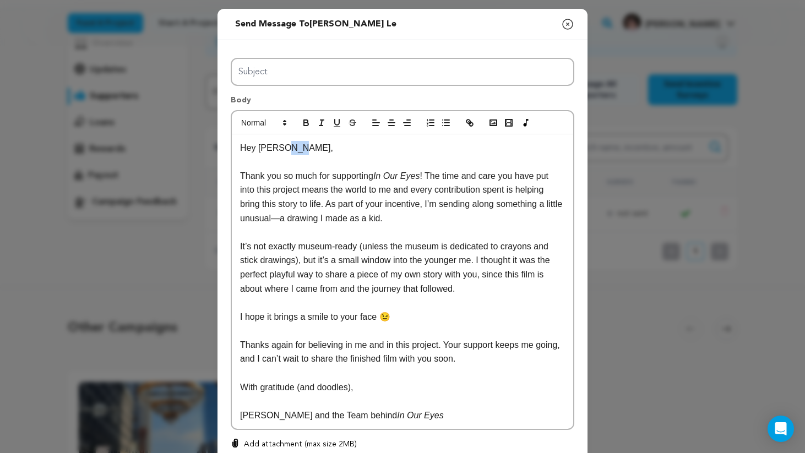
click at [271, 150] on p "Hey [PERSON_NAME]," at bounding box center [402, 148] width 325 height 14
click at [297, 146] on p "Hey [PERSON_NAME]," at bounding box center [402, 148] width 325 height 14
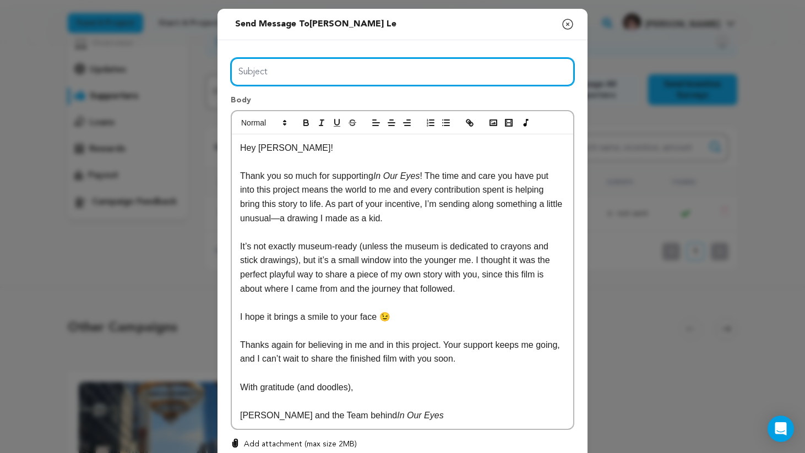
click at [304, 69] on input "Subject" at bounding box center [402, 72] width 343 height 28
type input "A Little Piece of My Childhood (and a Thank You)"
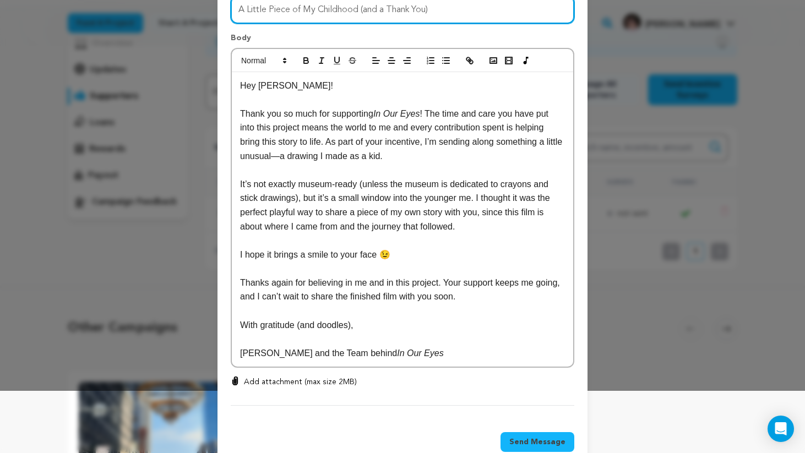
scroll to position [67, 0]
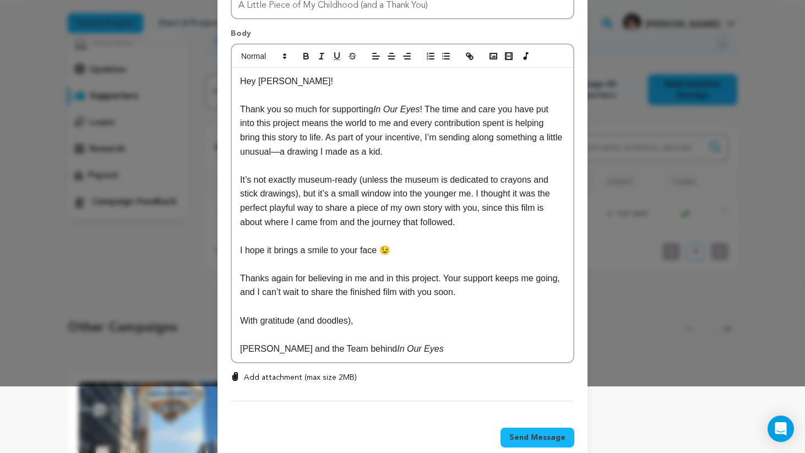
click at [303, 383] on p "Add attachment (max size 2MB)" at bounding box center [300, 377] width 113 height 11
click at [236, 372] on input "Add attachment (max size 2MB)" at bounding box center [235, 372] width 1 height 1
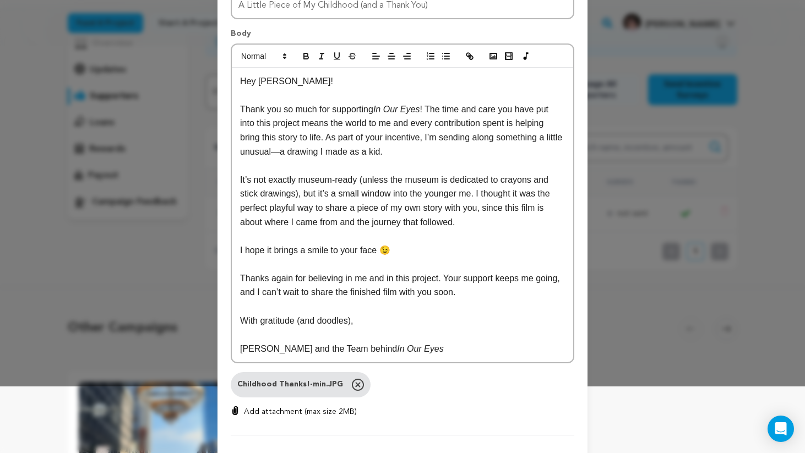
scroll to position [81, 0]
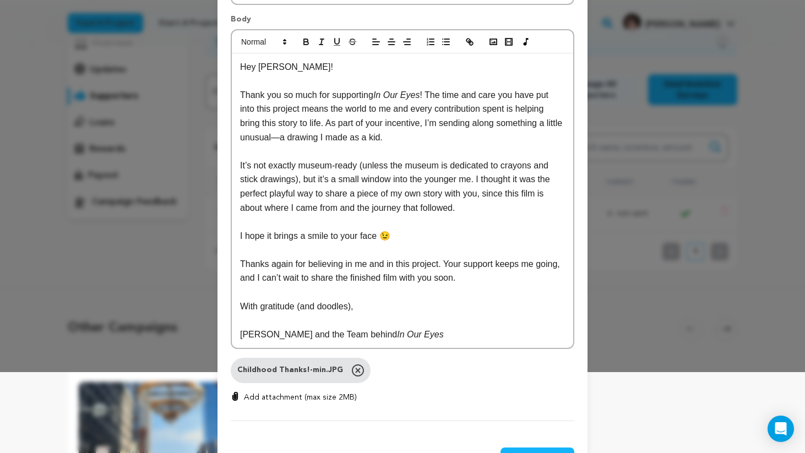
click at [299, 407] on div "Childhood Thanks!-min.JPG Remove 0 % 0 % Add attachment (max size 2MB)" at bounding box center [402, 389] width 343 height 63
click at [306, 396] on p "Add attachment (max size 2MB)" at bounding box center [300, 397] width 113 height 11
click at [236, 392] on input "Add attachment (max size 2MB)" at bounding box center [235, 391] width 1 height 1
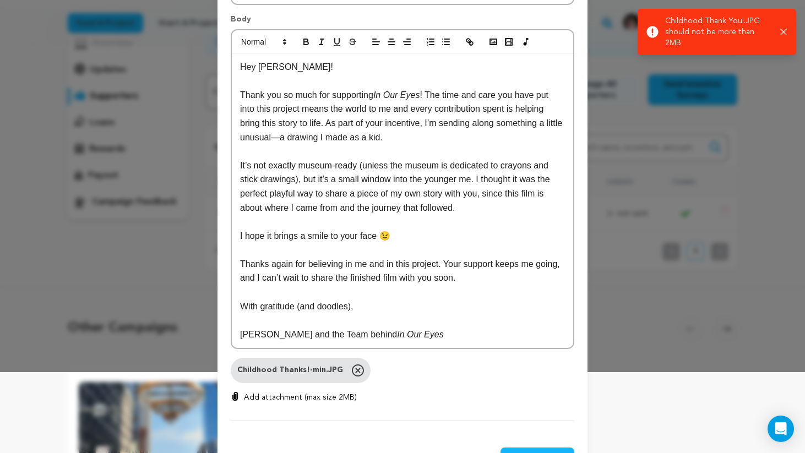
click at [307, 403] on div "Childhood Thanks!-min.JPG Remove 0 % 0 % Add attachment (max size 2MB)" at bounding box center [402, 389] width 343 height 63
click at [308, 402] on p "Add attachment (max size 2MB)" at bounding box center [300, 397] width 113 height 11
click at [236, 392] on input "Add attachment (max size 2MB)" at bounding box center [235, 391] width 1 height 1
type input "C:\fakepath\Childhood Thank You!-min.JPG"
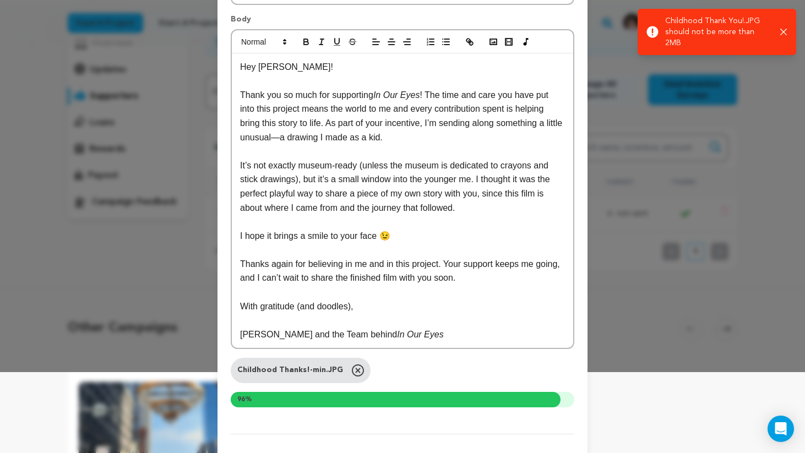
click at [415, 116] on p "Thank you so much for supporting In Our Eyes ! The time and care you have put i…" at bounding box center [402, 116] width 325 height 56
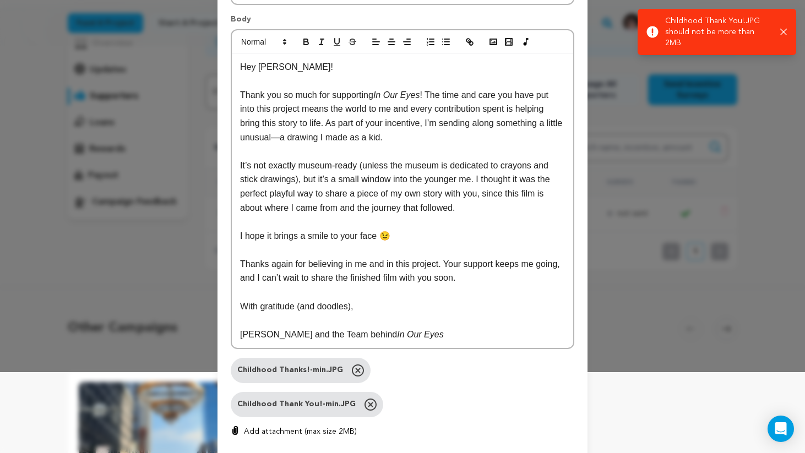
click at [352, 136] on p "Thank you so much for supporting In Our Eyes ! The time and care you have put i…" at bounding box center [402, 116] width 325 height 56
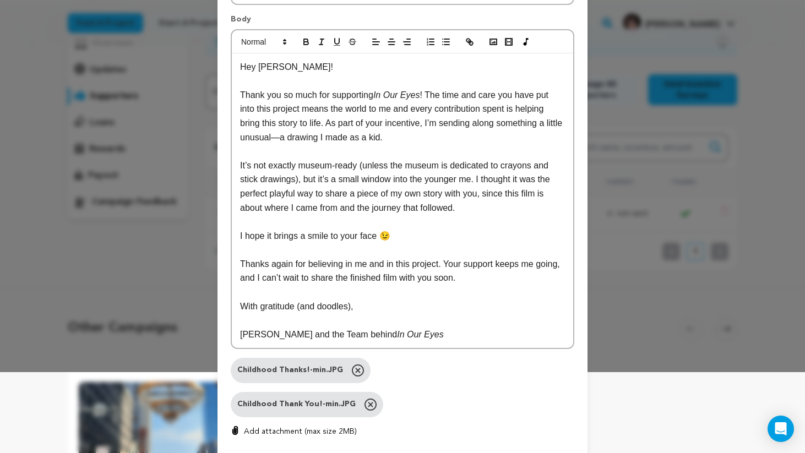
click at [276, 150] on p at bounding box center [402, 151] width 325 height 14
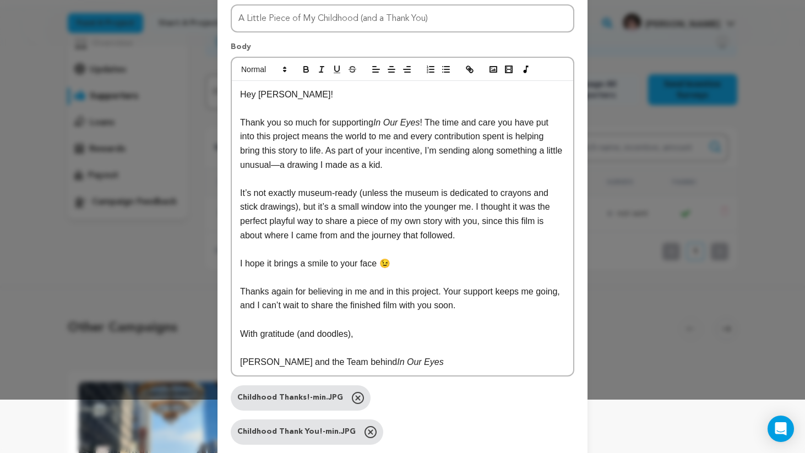
scroll to position [156, 0]
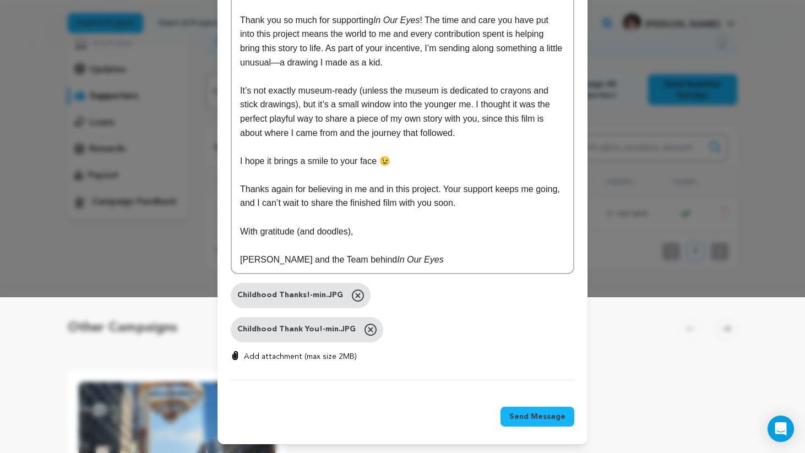
click at [541, 423] on button "Send Message" at bounding box center [537, 417] width 74 height 20
